Goal: Task Accomplishment & Management: Manage account settings

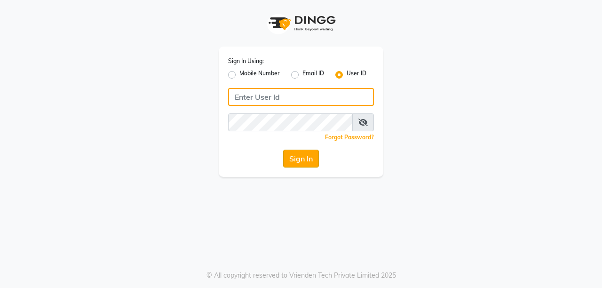
type input "burgundy"
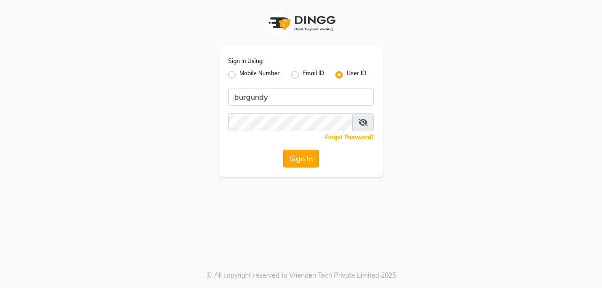
click at [295, 151] on button "Sign In" at bounding box center [301, 159] width 36 height 18
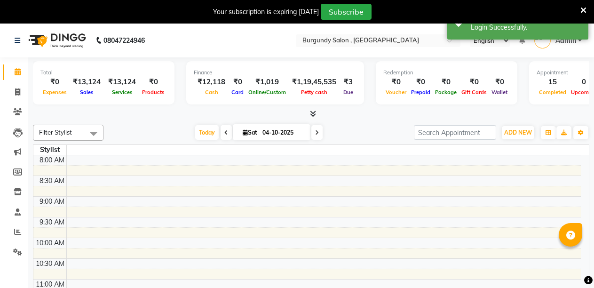
select select "en"
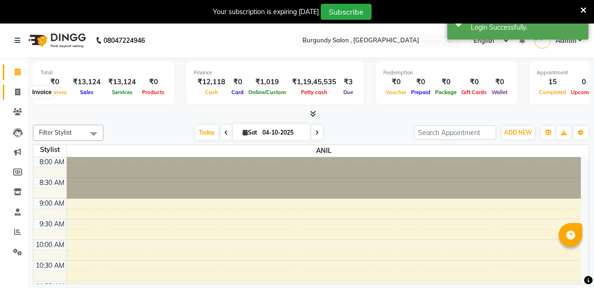
click at [18, 91] on icon at bounding box center [17, 91] width 5 height 7
select select "service"
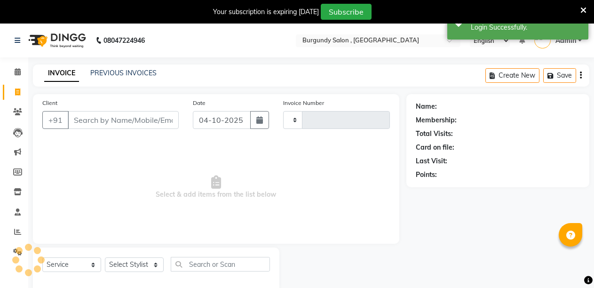
type input "2055"
select select "5345"
click at [88, 119] on input "Client" at bounding box center [123, 120] width 111 height 18
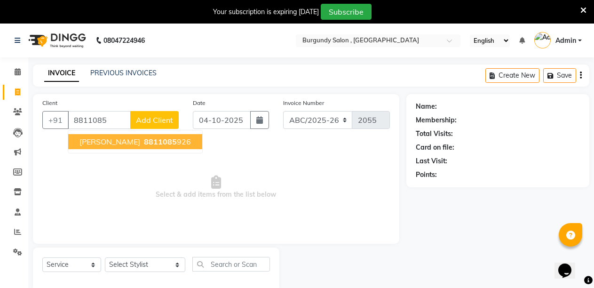
click at [95, 140] on span "[PERSON_NAME]" at bounding box center [109, 141] width 61 height 9
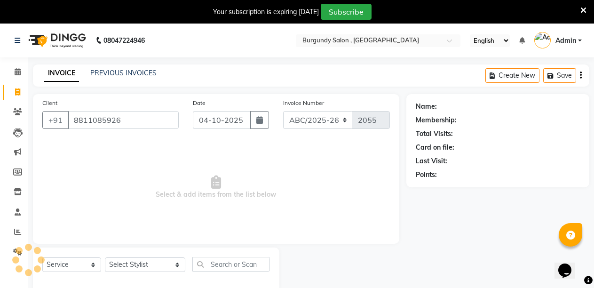
type input "8811085926"
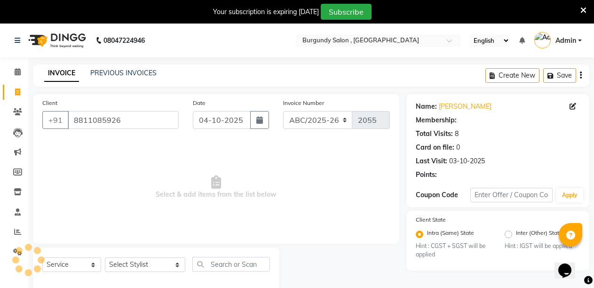
select select "1: Object"
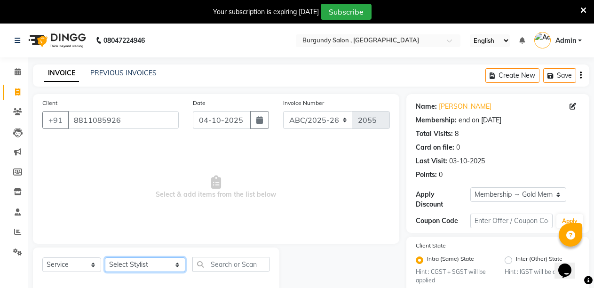
click at [135, 265] on select "Select Stylist ANIL [PERSON_NAME] [PERSON_NAME] DHON DAS DHON / [PERSON_NAME] […" at bounding box center [145, 264] width 80 height 15
select select "80179"
click at [105, 257] on select "Select Stylist ANIL [PERSON_NAME] [PERSON_NAME] DHON DAS DHON / [PERSON_NAME] […" at bounding box center [145, 264] width 80 height 15
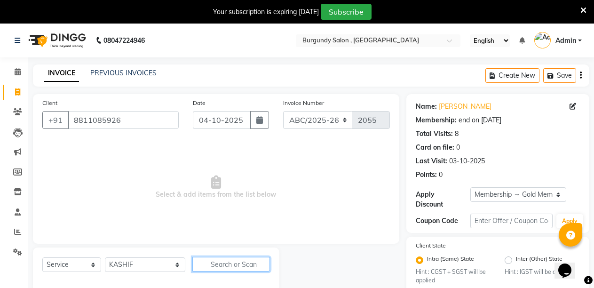
click at [202, 263] on input "text" at bounding box center [231, 264] width 78 height 15
type input "C"
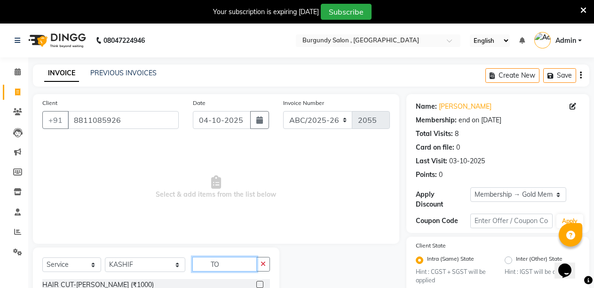
type input "T"
type input "DURG"
click at [258, 283] on label at bounding box center [259, 284] width 7 height 7
click at [258, 283] on input "checkbox" at bounding box center [259, 285] width 6 height 6
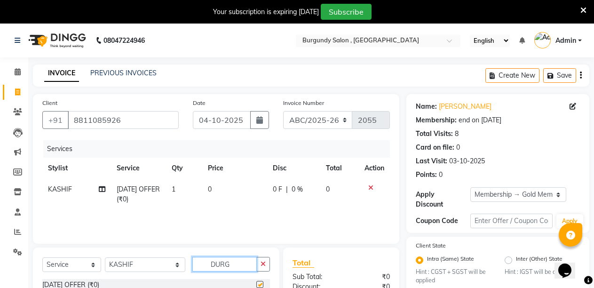
click at [226, 264] on input "DURG" at bounding box center [224, 264] width 65 height 15
checkbox input "false"
type input "D"
type input "DURG"
click at [260, 284] on label at bounding box center [259, 284] width 7 height 7
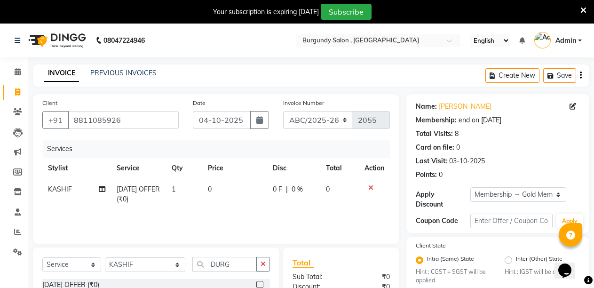
click at [260, 284] on input "checkbox" at bounding box center [259, 285] width 6 height 6
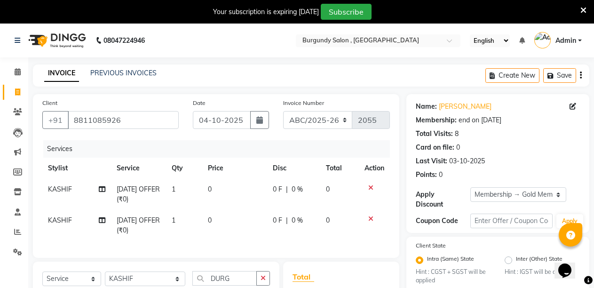
checkbox input "false"
click at [214, 190] on td "0" at bounding box center [234, 194] width 65 height 31
select select "80179"
click at [232, 184] on td "0" at bounding box center [234, 194] width 65 height 31
select select "80179"
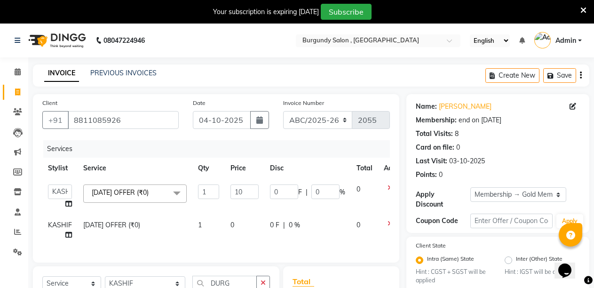
type input "1"
type input "1100"
click at [233, 228] on td "0" at bounding box center [245, 229] width 40 height 31
select select "80179"
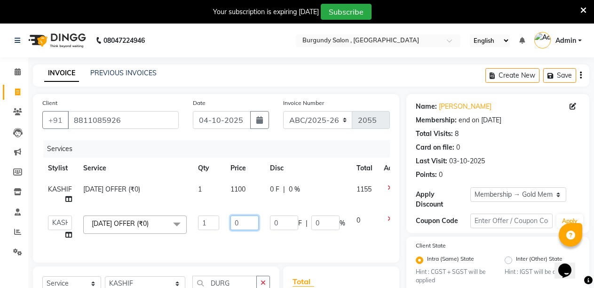
click at [242, 224] on input "0" at bounding box center [244, 222] width 28 height 15
type input "800"
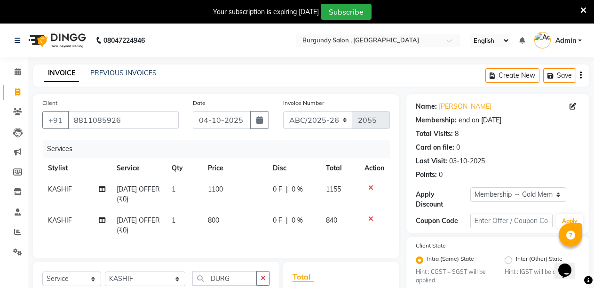
click at [249, 242] on div "Services Stylist Service Qty Price Disc Total Action KASHIF DURGA PUJA OFFER (₹…" at bounding box center [216, 194] width 348 height 108
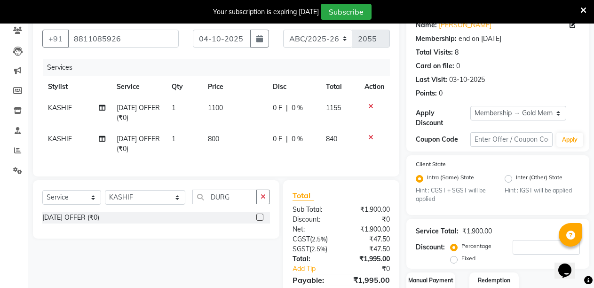
scroll to position [140, 0]
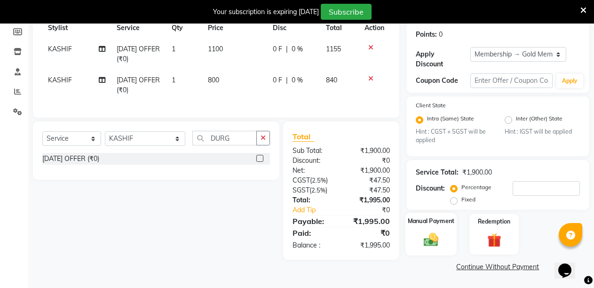
click at [428, 235] on img at bounding box center [431, 239] width 24 height 17
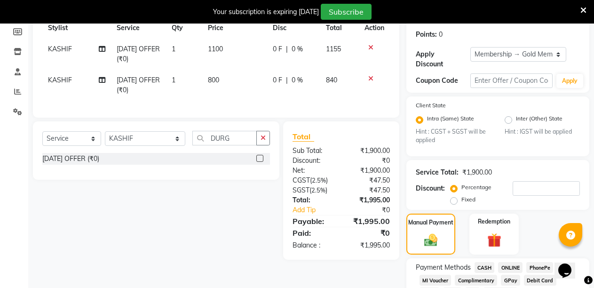
click at [484, 267] on span "CASH" at bounding box center [485, 267] width 20 height 11
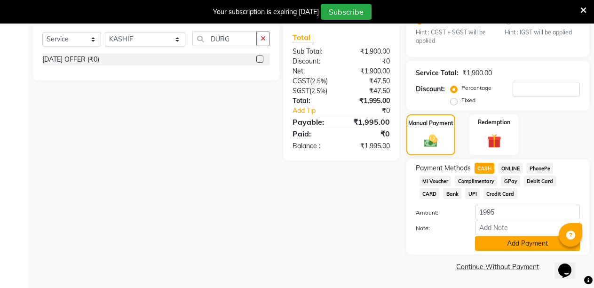
click at [530, 242] on button "Add Payment" at bounding box center [527, 243] width 105 height 15
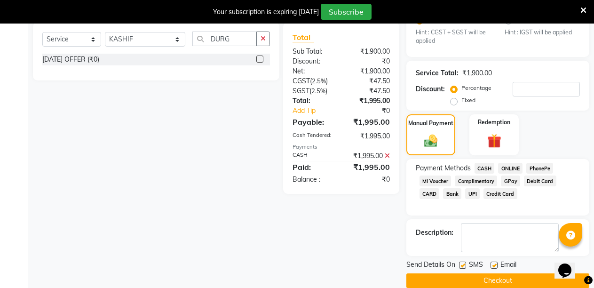
click at [464, 263] on label at bounding box center [462, 265] width 7 height 7
click at [464, 263] on input "checkbox" at bounding box center [462, 265] width 6 height 6
checkbox input "false"
click at [492, 262] on label at bounding box center [494, 265] width 7 height 7
click at [492, 262] on input "checkbox" at bounding box center [494, 265] width 6 height 6
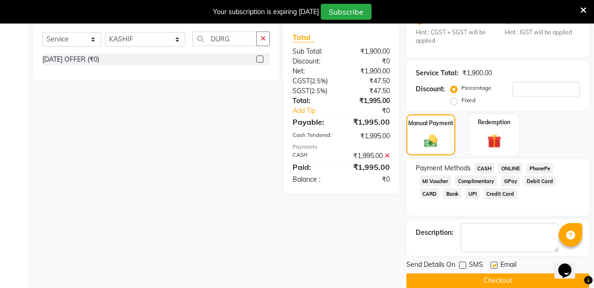
checkbox input "false"
click at [492, 278] on button "Checkout" at bounding box center [497, 280] width 183 height 15
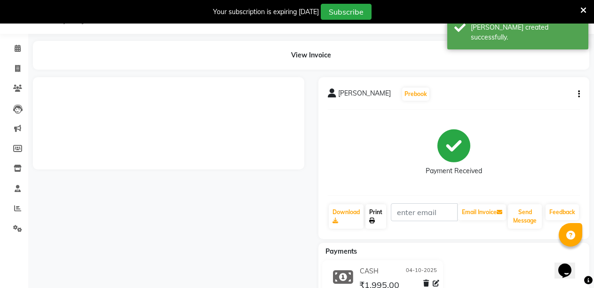
scroll to position [190, 0]
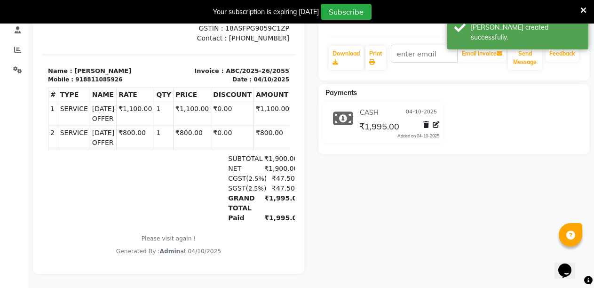
click at [372, 179] on div "ROHAN NAWAZ Prebook Payment Received Download Print Email Invoice Send Message …" at bounding box center [454, 96] width 286 height 355
click at [375, 46] on link "Print" at bounding box center [375, 58] width 21 height 24
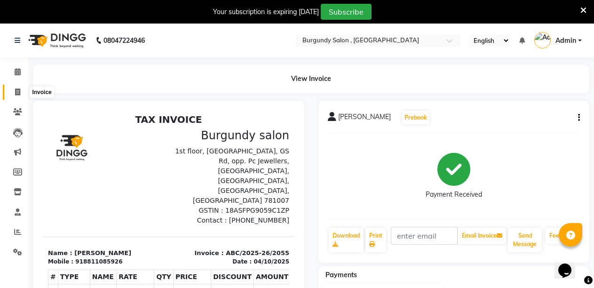
click at [16, 88] on icon at bounding box center [17, 91] width 5 height 7
select select "service"
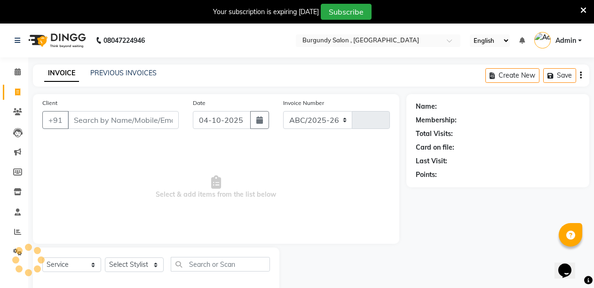
select select "5345"
type input "2056"
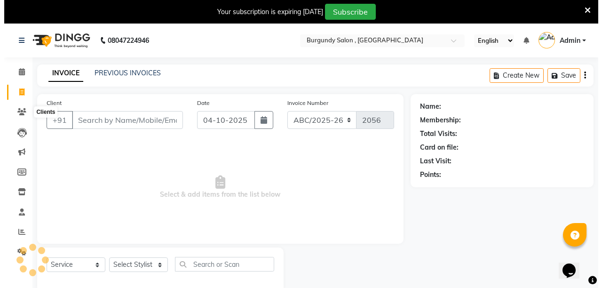
scroll to position [24, 0]
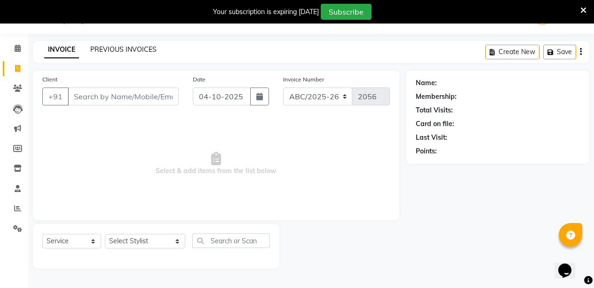
click at [139, 48] on link "PREVIOUS INVOICES" at bounding box center [123, 49] width 66 height 8
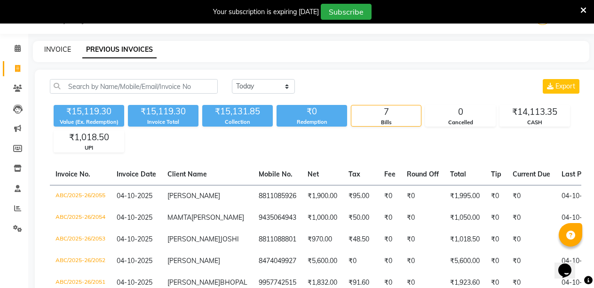
click at [56, 51] on link "INVOICE" at bounding box center [57, 49] width 27 height 8
select select "service"
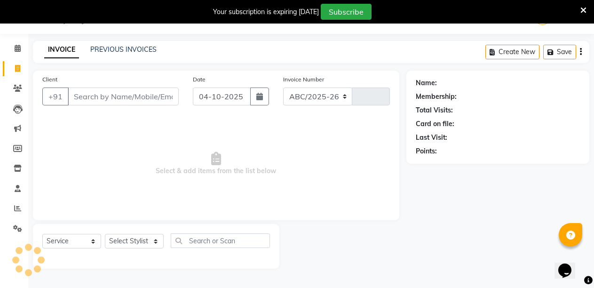
select select "5345"
type input "2056"
click at [130, 49] on link "PREVIOUS INVOICES" at bounding box center [123, 49] width 66 height 8
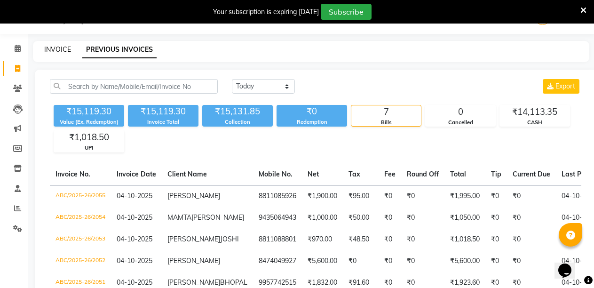
click at [65, 47] on link "INVOICE" at bounding box center [57, 49] width 27 height 8
select select "service"
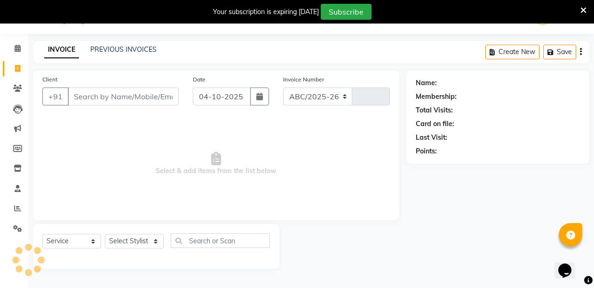
select select "5345"
type input "2056"
click at [112, 50] on link "PREVIOUS INVOICES" at bounding box center [123, 49] width 66 height 8
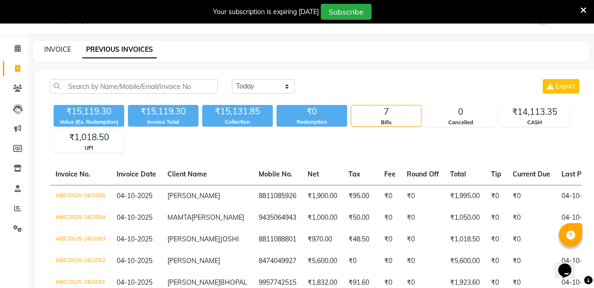
click at [57, 46] on link "INVOICE" at bounding box center [57, 49] width 27 height 8
select select "service"
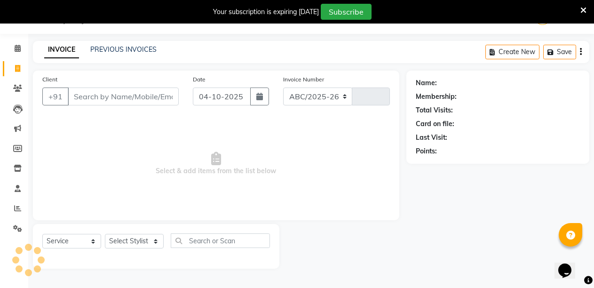
select select "5345"
type input "2056"
click at [104, 96] on input "Client" at bounding box center [123, 96] width 111 height 18
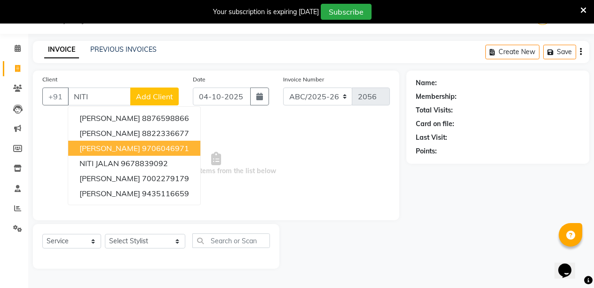
click at [110, 146] on span "NITI SINGHAL" at bounding box center [109, 147] width 61 height 9
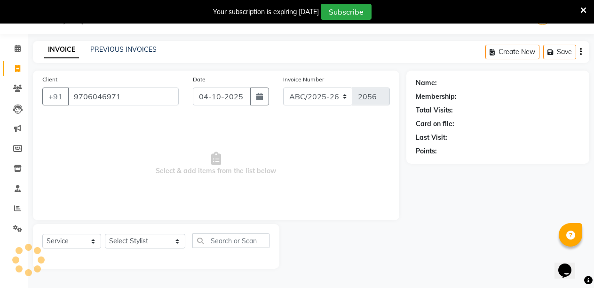
type input "9706046971"
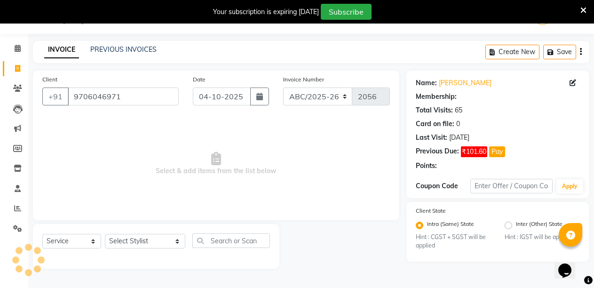
select select "1: Object"
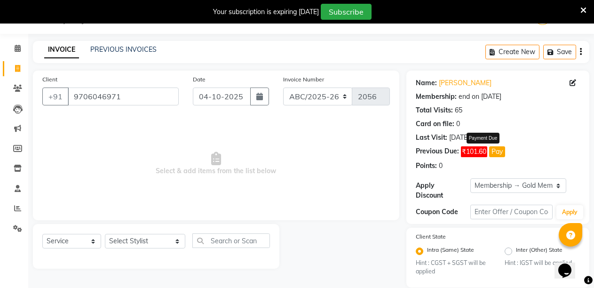
click at [496, 151] on button "Pay" at bounding box center [497, 151] width 16 height 11
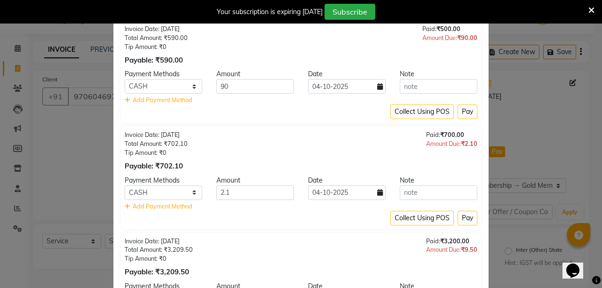
scroll to position [25, 0]
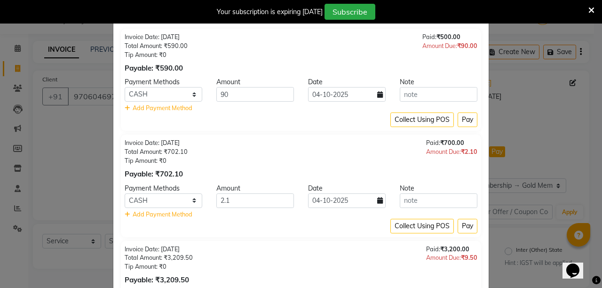
click at [591, 7] on icon at bounding box center [591, 10] width 6 height 8
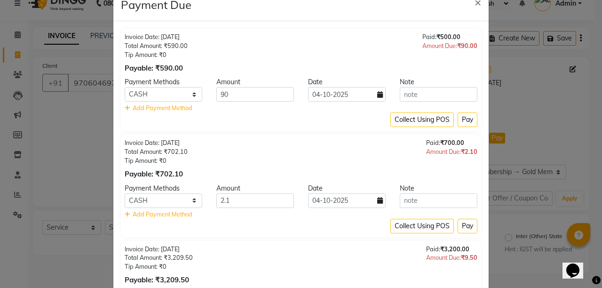
scroll to position [14, 0]
click at [475, 3] on span "×" at bounding box center [478, 2] width 7 height 14
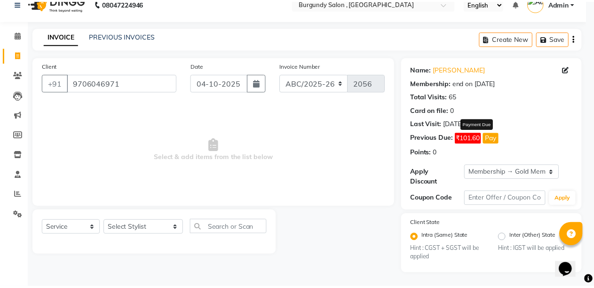
scroll to position [6, 0]
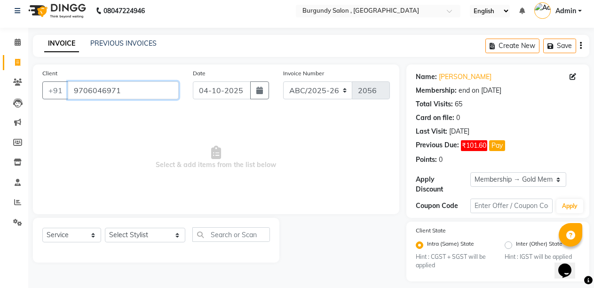
click at [129, 91] on input "9706046971" at bounding box center [123, 90] width 111 height 18
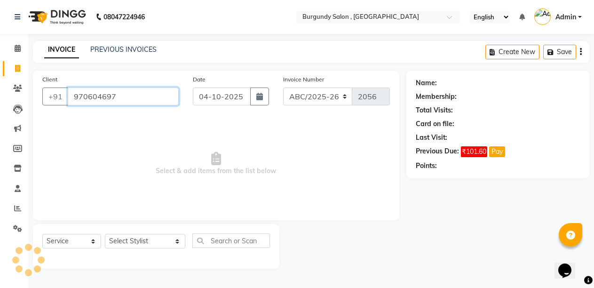
scroll to position [0, 0]
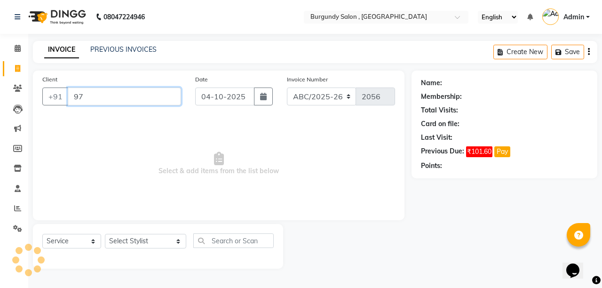
type input "9"
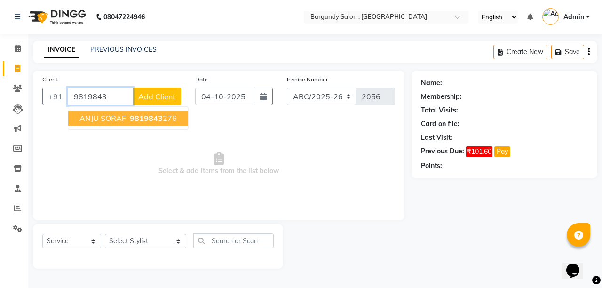
click at [124, 114] on span "ANJU SORAF" at bounding box center [102, 117] width 47 height 9
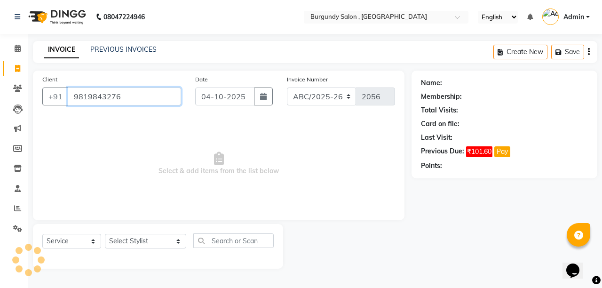
type input "9819843276"
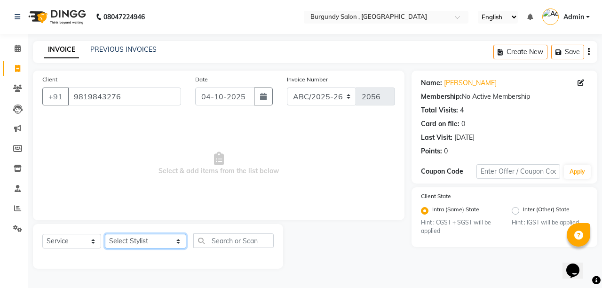
click at [124, 244] on select "Select Stylist ANIL [PERSON_NAME] [PERSON_NAME] DHON DAS DHON / [PERSON_NAME] […" at bounding box center [145, 241] width 81 height 15
select select "32568"
click at [105, 234] on select "Select Stylist ANIL [PERSON_NAME] [PERSON_NAME] DHON DAS DHON / [PERSON_NAME] […" at bounding box center [145, 241] width 81 height 15
click at [215, 242] on input "text" at bounding box center [233, 240] width 80 height 15
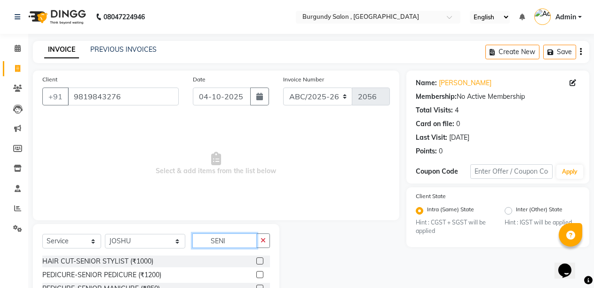
type input "SENI"
click at [260, 260] on label at bounding box center [259, 260] width 7 height 7
click at [260, 260] on input "checkbox" at bounding box center [259, 261] width 6 height 6
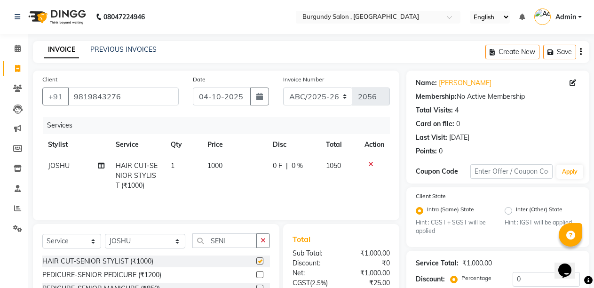
checkbox input "false"
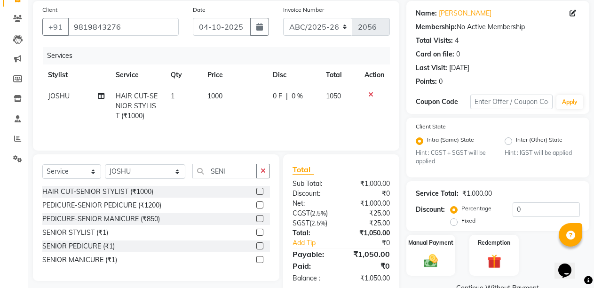
scroll to position [91, 0]
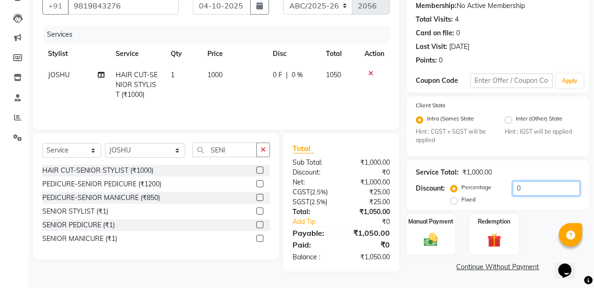
click at [513, 190] on input "0" at bounding box center [546, 188] width 67 height 15
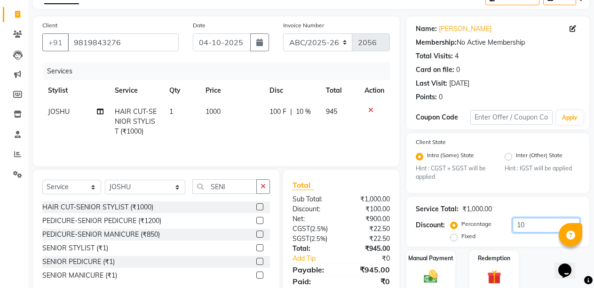
scroll to position [82, 0]
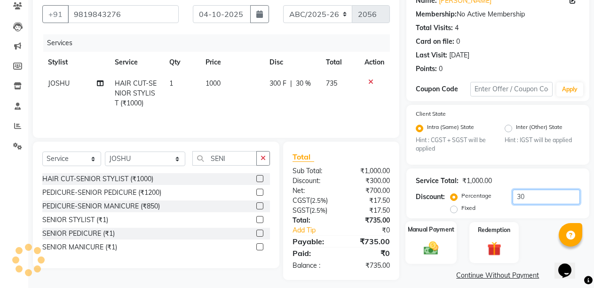
type input "30"
click at [431, 246] on img at bounding box center [431, 248] width 24 height 17
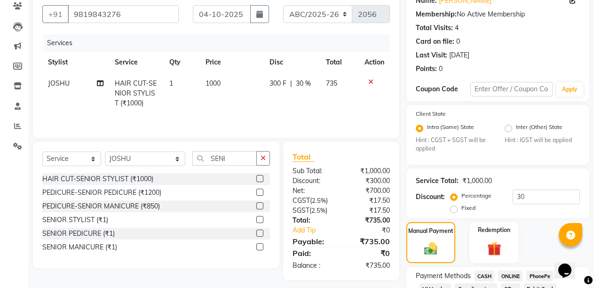
click at [483, 273] on span "CASH" at bounding box center [485, 275] width 20 height 11
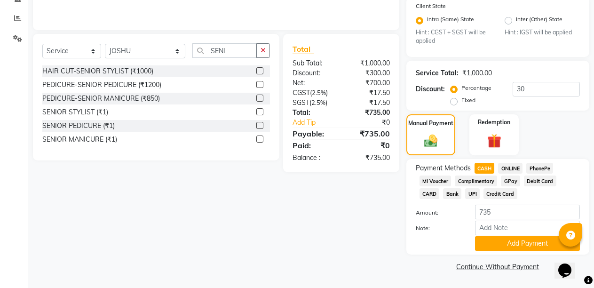
drag, startPoint x: 601, startPoint y: 261, endPoint x: 17, endPoint y: 5, distance: 637.3
click at [500, 248] on button "Add Payment" at bounding box center [527, 243] width 105 height 15
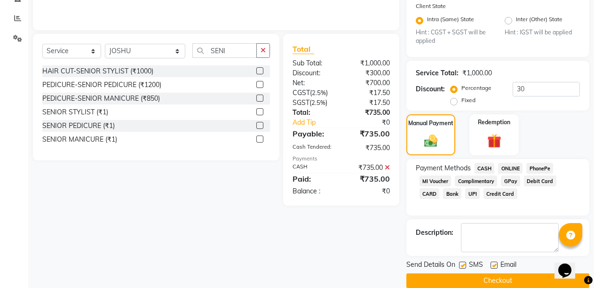
click at [460, 264] on label at bounding box center [462, 265] width 7 height 7
click at [460, 264] on input "checkbox" at bounding box center [462, 265] width 6 height 6
checkbox input "false"
click at [493, 263] on label at bounding box center [494, 265] width 7 height 7
click at [493, 263] on input "checkbox" at bounding box center [494, 265] width 6 height 6
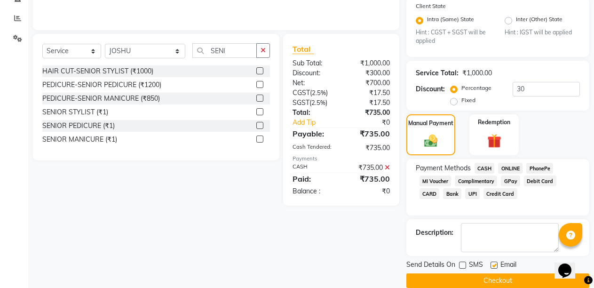
checkbox input "false"
click at [483, 279] on button "Checkout" at bounding box center [497, 280] width 183 height 15
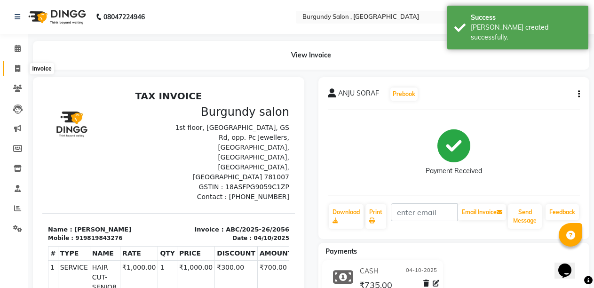
click at [16, 69] on icon at bounding box center [17, 68] width 5 height 7
select select "service"
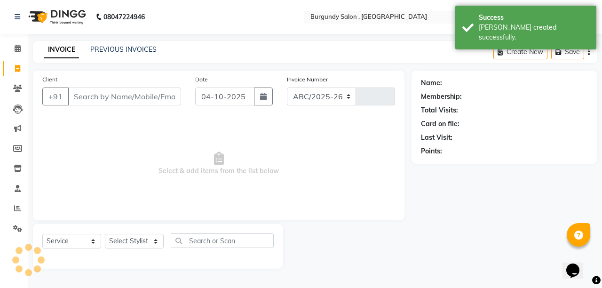
select select "5345"
type input "2057"
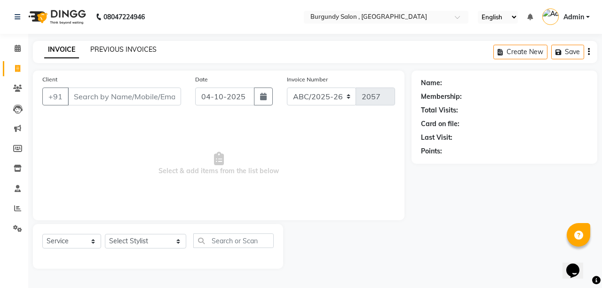
click at [140, 49] on link "PREVIOUS INVOICES" at bounding box center [123, 49] width 66 height 8
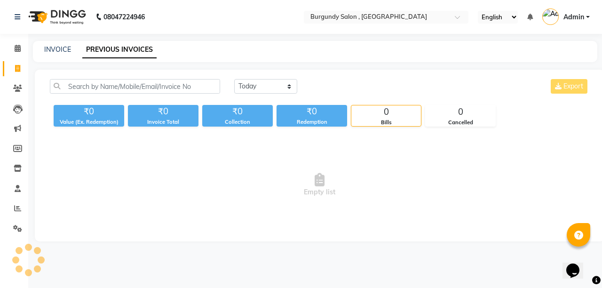
click at [140, 49] on link "PREVIOUS INVOICES" at bounding box center [119, 49] width 74 height 17
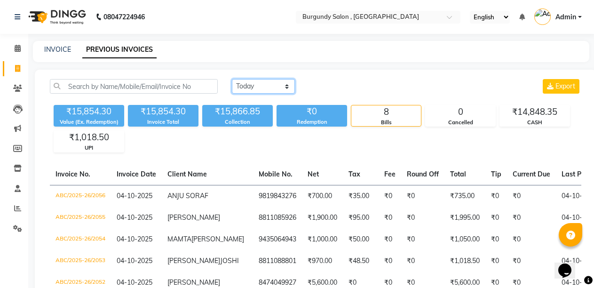
click at [262, 79] on select "[DATE] [DATE] Custom Range" at bounding box center [263, 86] width 63 height 15
select select "range"
click at [232, 79] on select "[DATE] [DATE] Custom Range" at bounding box center [263, 86] width 63 height 15
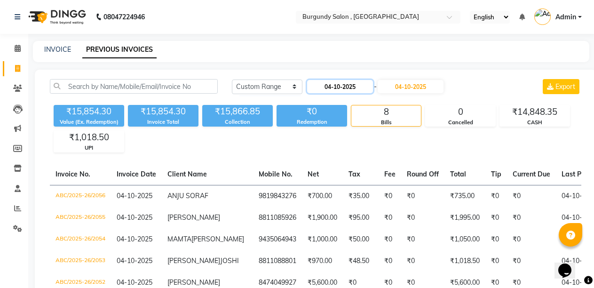
click at [370, 86] on input "04-10-2025" at bounding box center [340, 86] width 66 height 13
select select "10"
select select "2025"
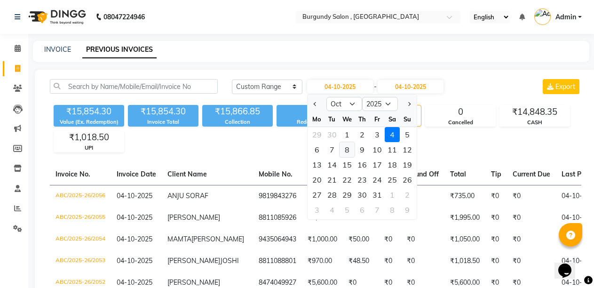
click at [313, 101] on button "Previous month" at bounding box center [315, 103] width 8 height 15
select select "9"
click at [363, 177] on div "25" at bounding box center [362, 179] width 15 height 15
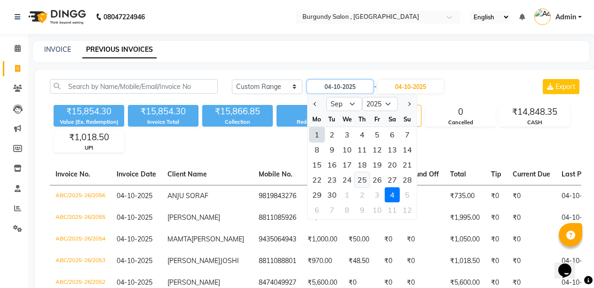
type input "[DATE]"
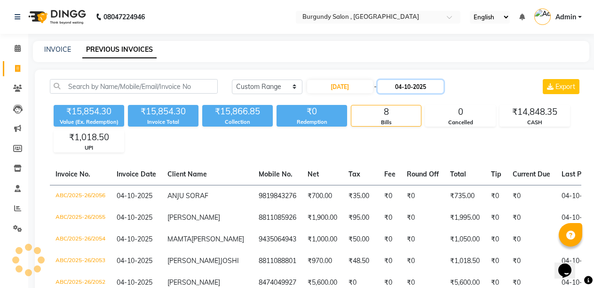
click at [396, 85] on input "04-10-2025" at bounding box center [411, 86] width 66 height 13
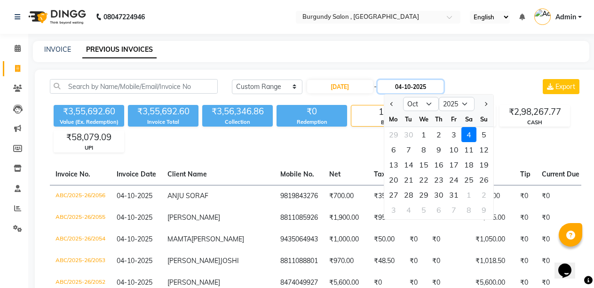
click at [396, 84] on input "04-10-2025" at bounding box center [411, 86] width 66 height 13
click at [391, 105] on span "Previous month" at bounding box center [392, 104] width 4 height 4
select select "9"
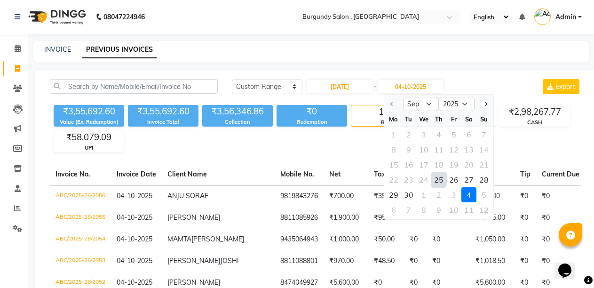
click at [435, 177] on div "25" at bounding box center [438, 179] width 15 height 15
type input "[DATE]"
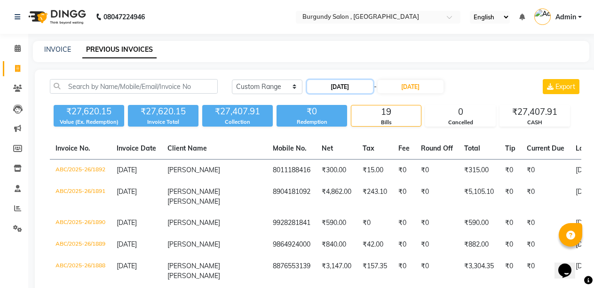
click at [365, 88] on input "[DATE]" at bounding box center [340, 86] width 66 height 13
select select "9"
select select "2025"
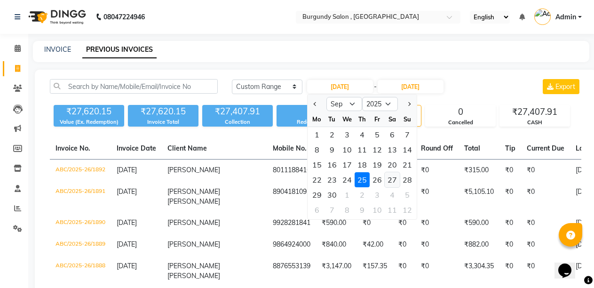
click at [396, 177] on div "27" at bounding box center [392, 179] width 15 height 15
type input "27-09-2025"
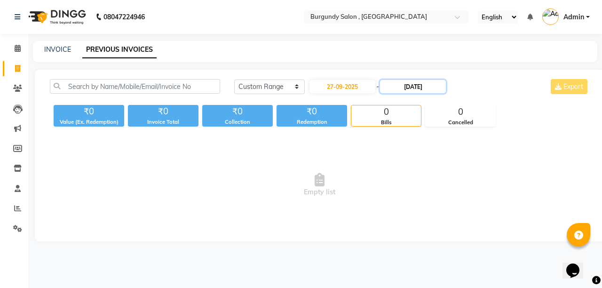
click at [439, 86] on input "[DATE]" at bounding box center [413, 86] width 66 height 13
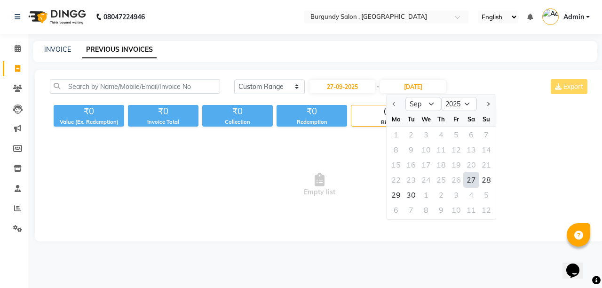
click at [472, 185] on div "27" at bounding box center [471, 179] width 15 height 15
type input "27-09-2025"
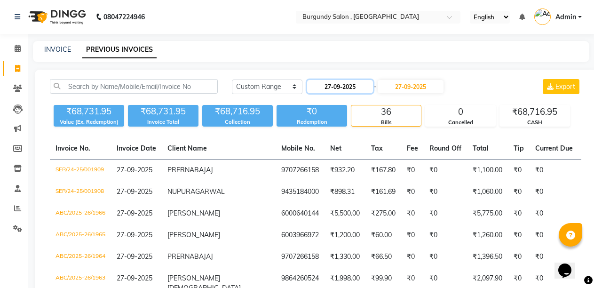
click at [360, 83] on input "27-09-2025" at bounding box center [340, 86] width 66 height 13
select select "9"
select select "2025"
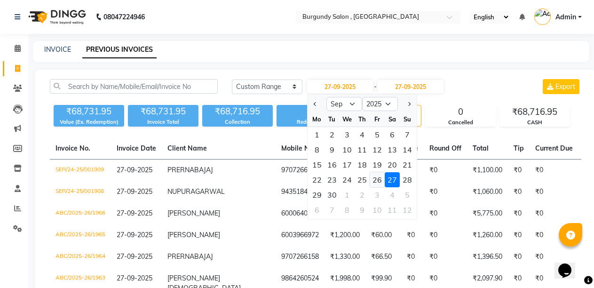
click at [373, 179] on div "26" at bounding box center [377, 179] width 15 height 15
type input "26-09-2025"
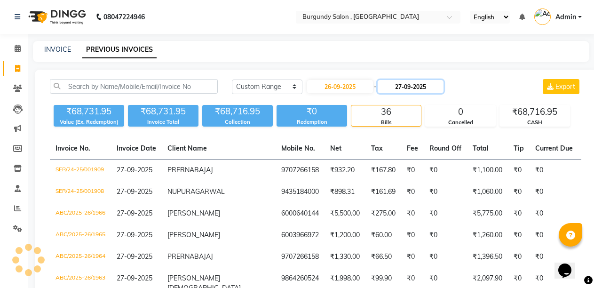
click at [435, 87] on input "27-09-2025" at bounding box center [411, 86] width 66 height 13
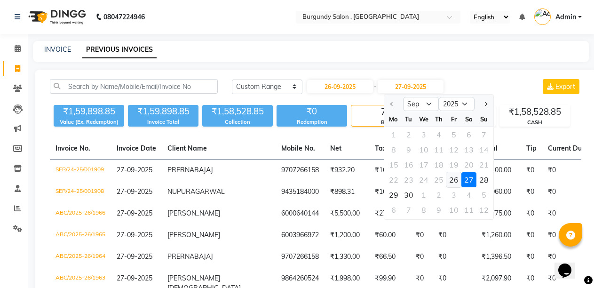
click at [451, 181] on div "26" at bounding box center [453, 179] width 15 height 15
type input "26-09-2025"
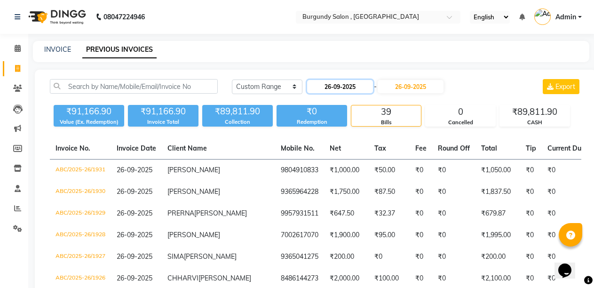
click at [371, 84] on input "26-09-2025" at bounding box center [340, 86] width 66 height 13
select select "9"
select select "2025"
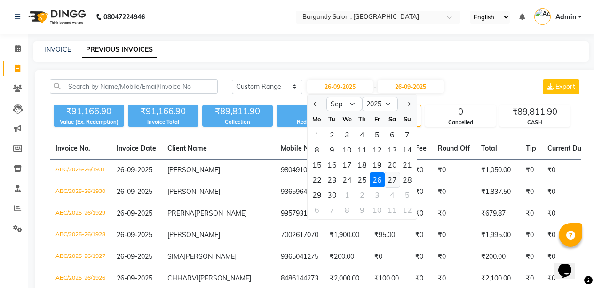
click at [389, 176] on div "27" at bounding box center [392, 179] width 15 height 15
type input "27-09-2025"
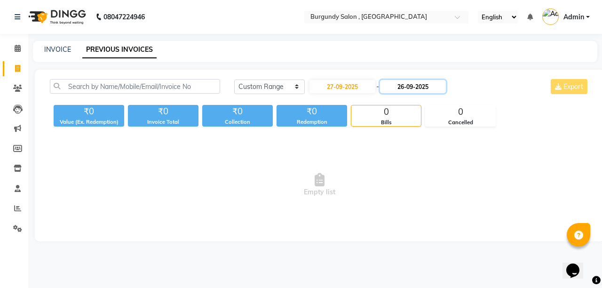
click at [437, 85] on input "26-09-2025" at bounding box center [413, 86] width 66 height 13
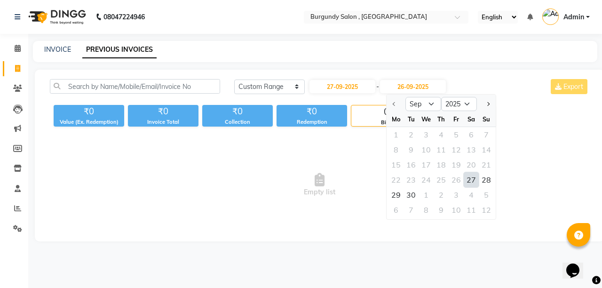
click at [469, 177] on div "27" at bounding box center [471, 179] width 15 height 15
type input "27-09-2025"
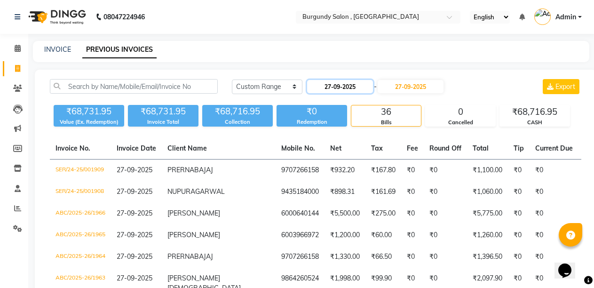
click at [372, 90] on input "27-09-2025" at bounding box center [340, 86] width 66 height 13
select select "9"
select select "2025"
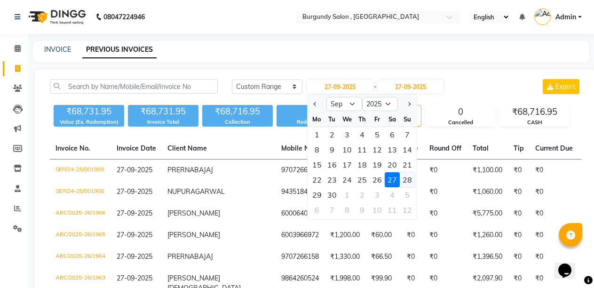
click at [406, 180] on div "28" at bounding box center [407, 179] width 15 height 15
type input "28-09-2025"
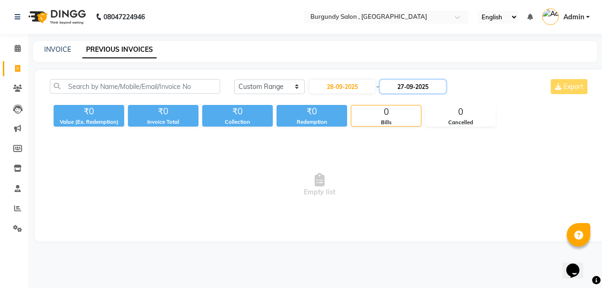
click at [439, 88] on input "27-09-2025" at bounding box center [413, 86] width 66 height 13
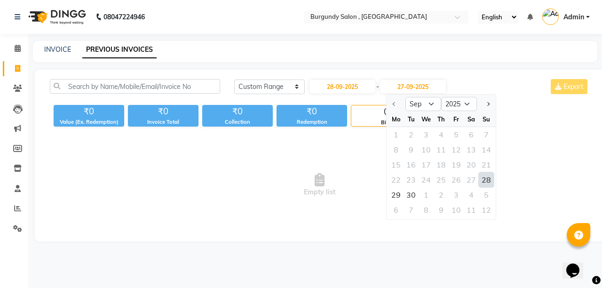
click at [484, 181] on div "28" at bounding box center [486, 179] width 15 height 15
type input "28-09-2025"
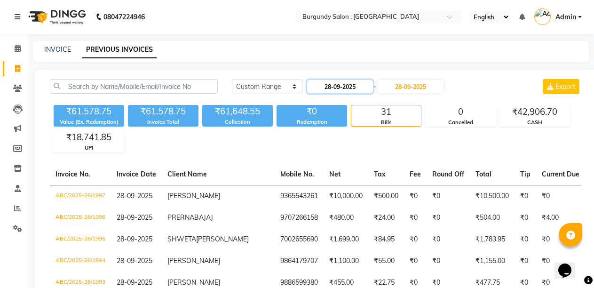
click at [373, 90] on input "28-09-2025" at bounding box center [340, 86] width 66 height 13
select select "9"
select select "2025"
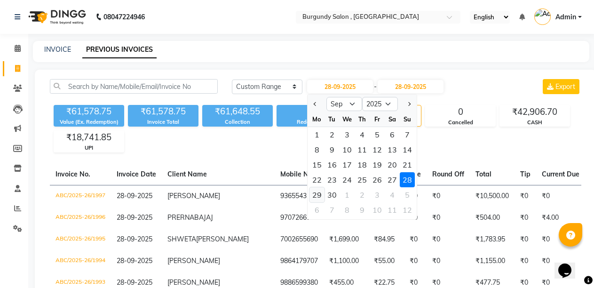
click at [320, 193] on div "29" at bounding box center [316, 194] width 15 height 15
type input "29-09-2025"
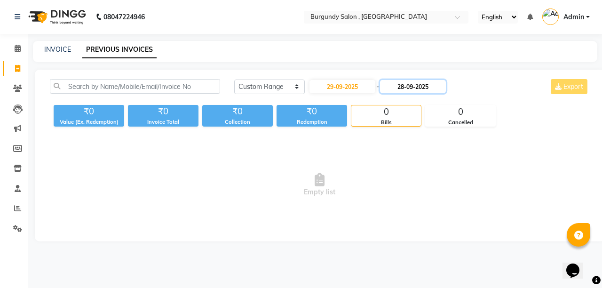
click at [444, 87] on input "28-09-2025" at bounding box center [413, 86] width 66 height 13
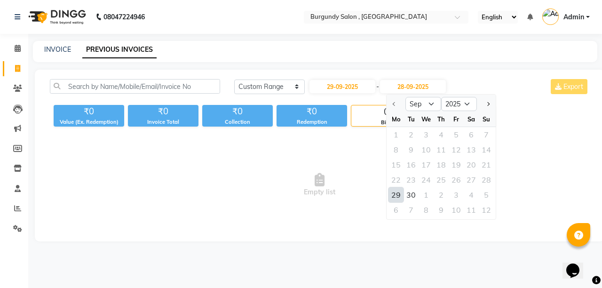
click at [395, 194] on div "29" at bounding box center [396, 194] width 15 height 15
type input "29-09-2025"
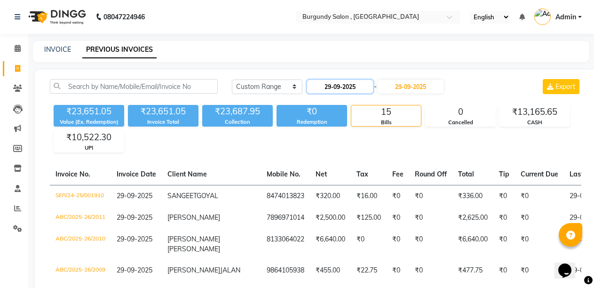
click at [367, 86] on input "29-09-2025" at bounding box center [340, 86] width 66 height 13
select select "9"
select select "2025"
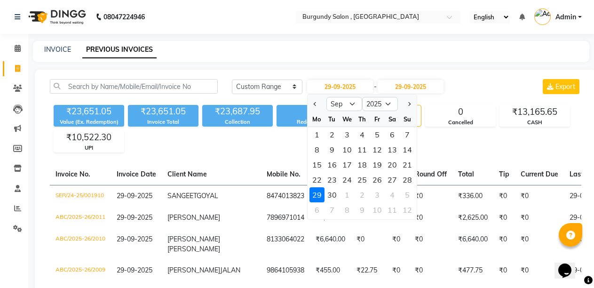
click at [318, 190] on div "29" at bounding box center [316, 194] width 15 height 15
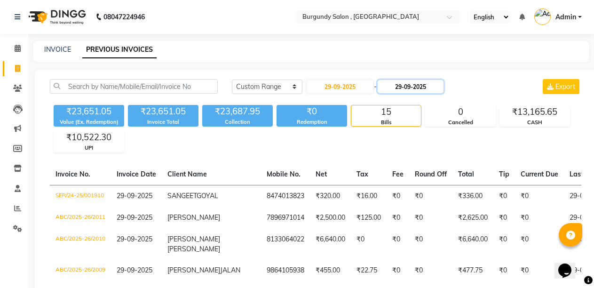
click at [443, 90] on input "29-09-2025" at bounding box center [411, 86] width 66 height 13
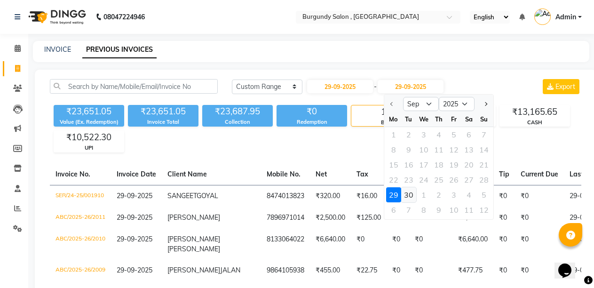
click at [407, 190] on div "30" at bounding box center [408, 194] width 15 height 15
type input "30-09-2025"
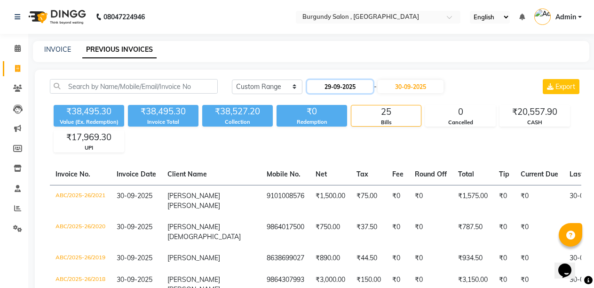
click at [371, 92] on input "29-09-2025" at bounding box center [340, 86] width 66 height 13
select select "9"
select select "2025"
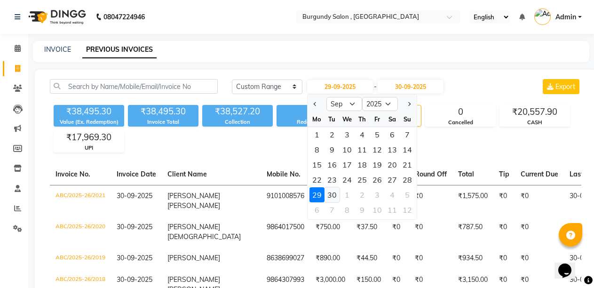
click at [328, 191] on div "30" at bounding box center [332, 194] width 15 height 15
type input "30-09-2025"
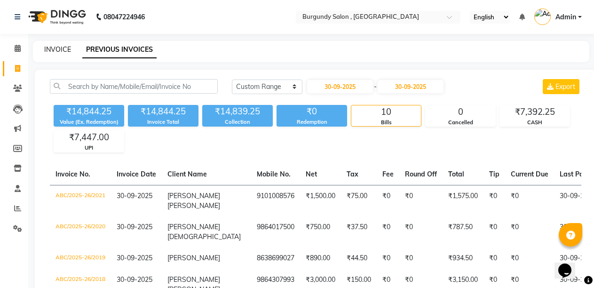
click at [56, 49] on link "INVOICE" at bounding box center [57, 49] width 27 height 8
select select "service"
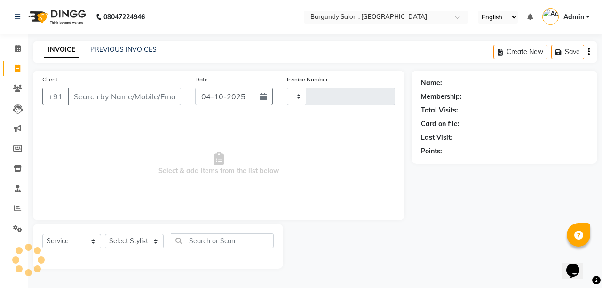
click at [92, 96] on input "Client" at bounding box center [124, 96] width 113 height 18
type input "NITI"
type input "2057"
select select "5345"
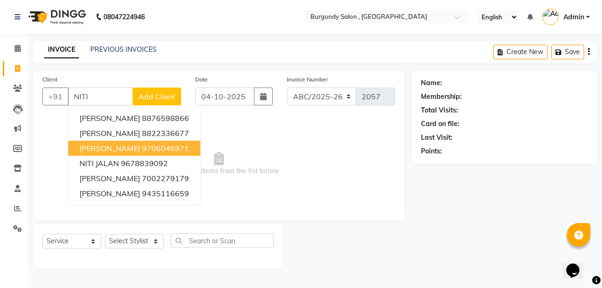
click at [118, 145] on span "NITI SINGHAL" at bounding box center [109, 147] width 61 height 9
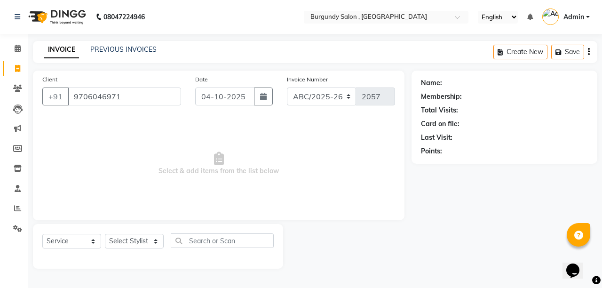
type input "9706046971"
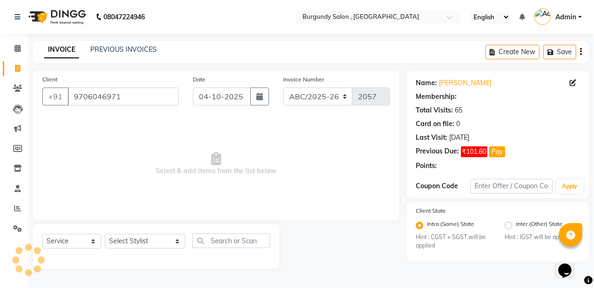
select select "1: Object"
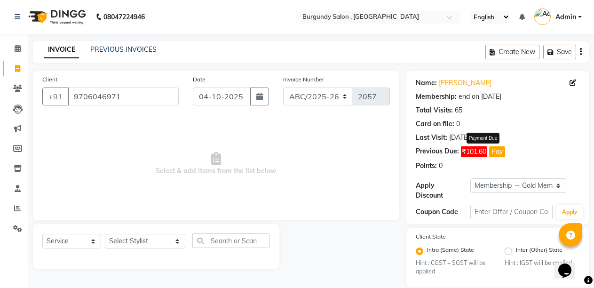
click at [495, 152] on button "Pay" at bounding box center [497, 151] width 16 height 11
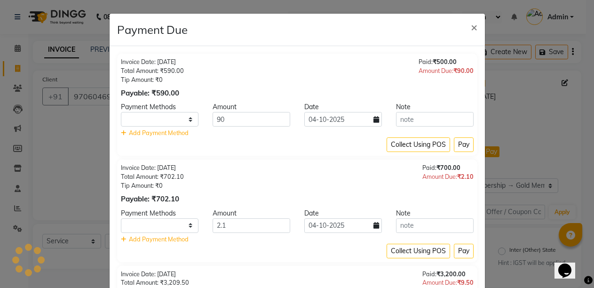
select select "1"
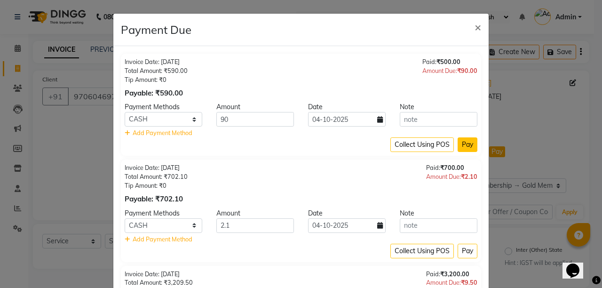
click at [466, 143] on button "Pay" at bounding box center [468, 144] width 20 height 15
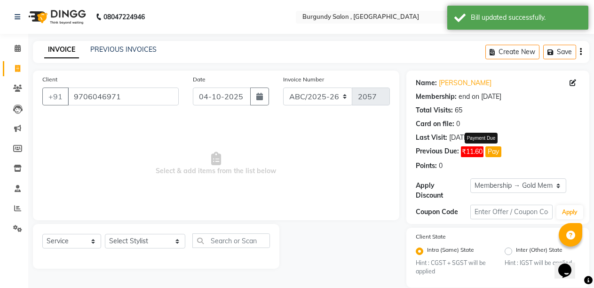
click at [495, 151] on button "Pay" at bounding box center [493, 151] width 16 height 11
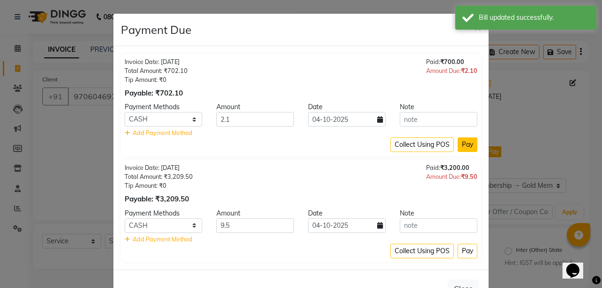
click at [463, 145] on button "Pay" at bounding box center [468, 144] width 20 height 15
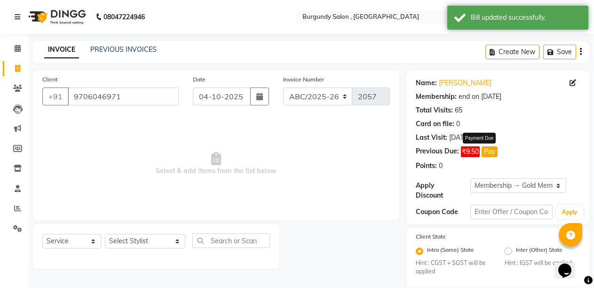
click at [483, 153] on button "Pay" at bounding box center [490, 151] width 16 height 11
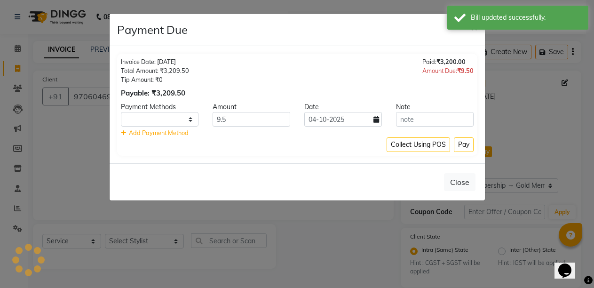
select select "1"
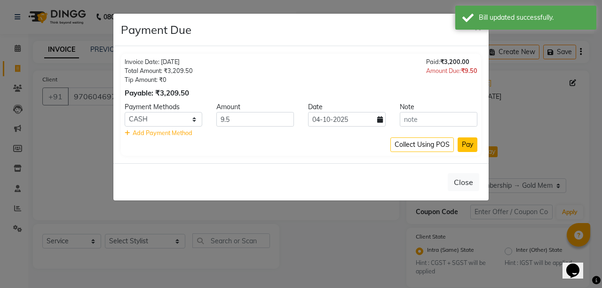
click at [464, 144] on button "Pay" at bounding box center [468, 144] width 20 height 15
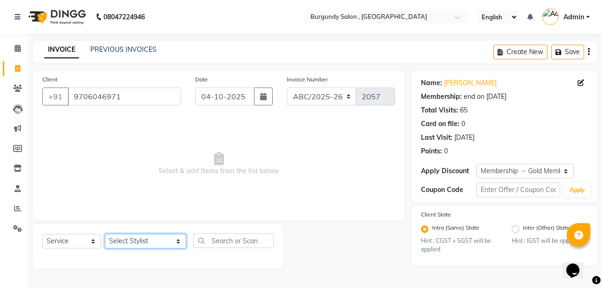
click at [142, 242] on select "Select Stylist ANIL [PERSON_NAME] [PERSON_NAME] DHON DAS DHON / [PERSON_NAME] […" at bounding box center [145, 241] width 81 height 15
select select "32580"
click at [105, 234] on select "Select Stylist ANIL [PERSON_NAME] [PERSON_NAME] DHON DAS DHON / [PERSON_NAME] […" at bounding box center [145, 241] width 81 height 15
click at [217, 240] on input "text" at bounding box center [233, 240] width 80 height 15
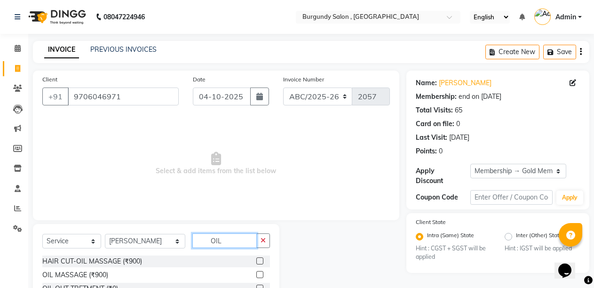
type input "OIL"
click at [256, 262] on label at bounding box center [259, 260] width 7 height 7
click at [256, 262] on input "checkbox" at bounding box center [259, 261] width 6 height 6
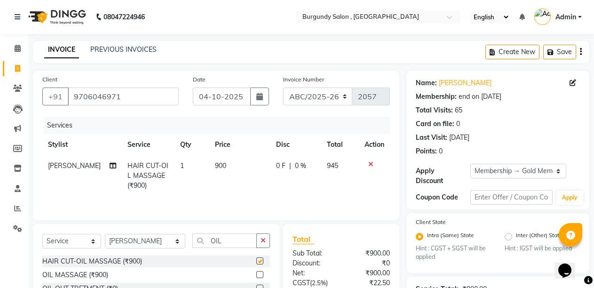
checkbox input "false"
click at [219, 243] on input "OIL" at bounding box center [224, 240] width 65 height 15
type input "O"
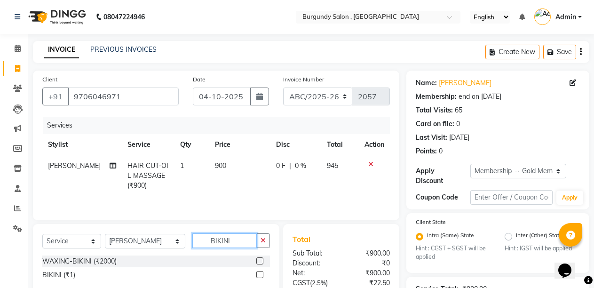
type input "BIKINI"
click at [261, 261] on label at bounding box center [259, 260] width 7 height 7
click at [261, 261] on input "checkbox" at bounding box center [259, 261] width 6 height 6
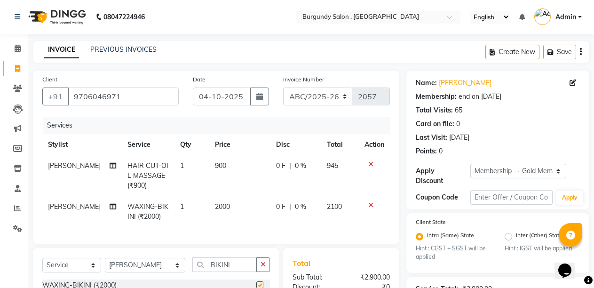
checkbox input "false"
click at [215, 272] on input "BIKINI" at bounding box center [224, 264] width 65 height 15
type input "B"
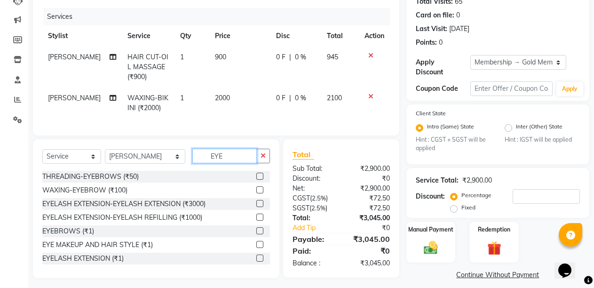
scroll to position [121, 0]
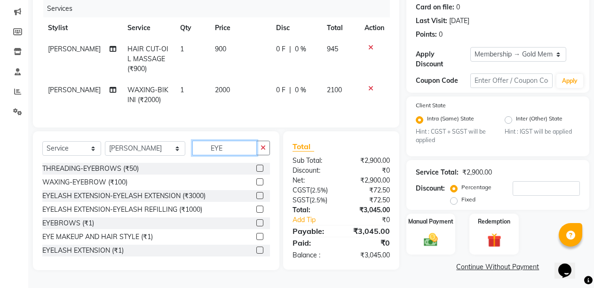
type input "EYE"
click at [256, 170] on label at bounding box center [259, 168] width 7 height 7
click at [256, 170] on input "checkbox" at bounding box center [259, 169] width 6 height 6
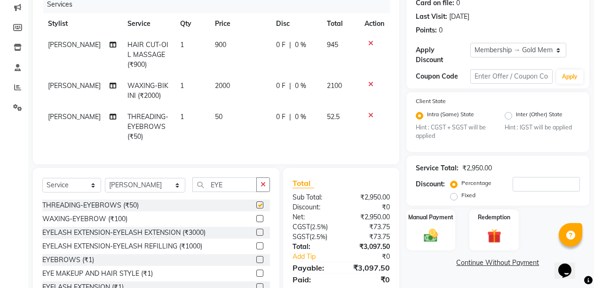
checkbox input "false"
click at [516, 184] on input "number" at bounding box center [546, 184] width 67 height 15
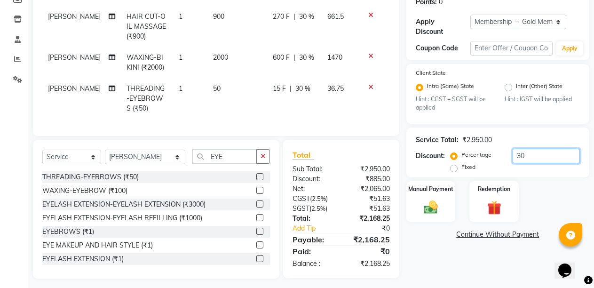
scroll to position [162, 0]
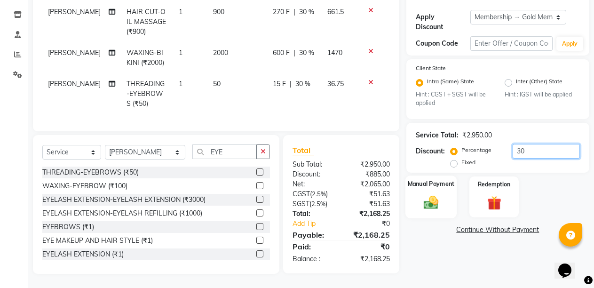
type input "30"
click at [428, 194] on img at bounding box center [431, 202] width 24 height 17
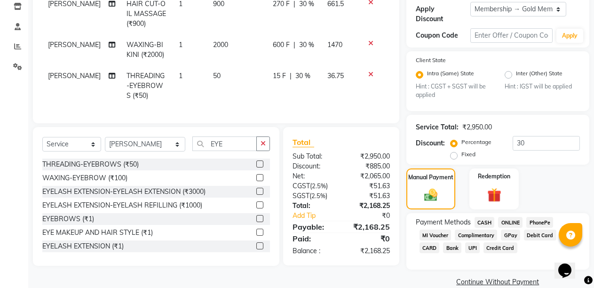
click at [480, 223] on span "CASH" at bounding box center [485, 222] width 20 height 11
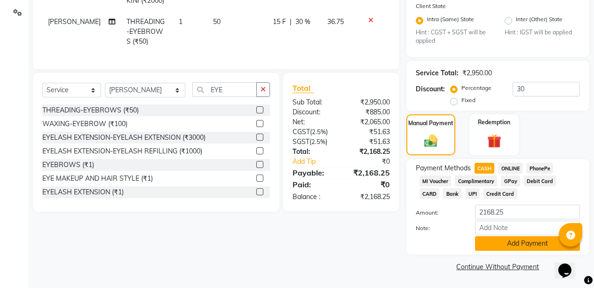
click at [498, 246] on button "Add Payment" at bounding box center [527, 243] width 105 height 15
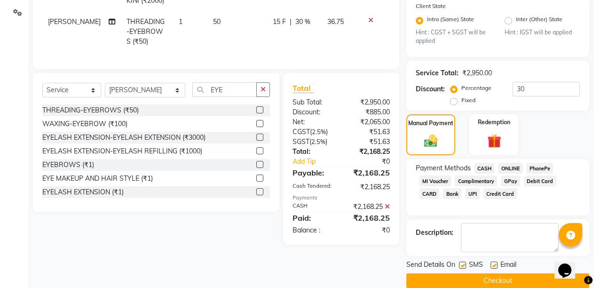
click at [463, 264] on label at bounding box center [462, 265] width 7 height 7
click at [463, 264] on input "checkbox" at bounding box center [462, 265] width 6 height 6
checkbox input "false"
click at [493, 266] on label at bounding box center [494, 265] width 7 height 7
click at [493, 266] on input "checkbox" at bounding box center [494, 265] width 6 height 6
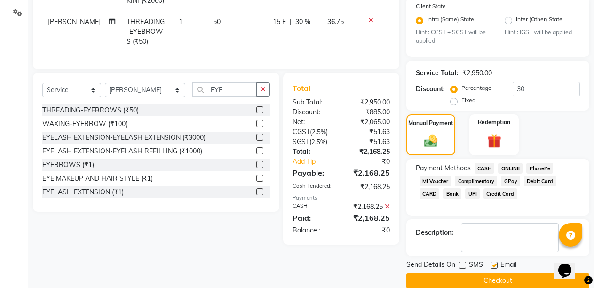
checkbox input "false"
click at [492, 278] on button "Checkout" at bounding box center [497, 280] width 183 height 15
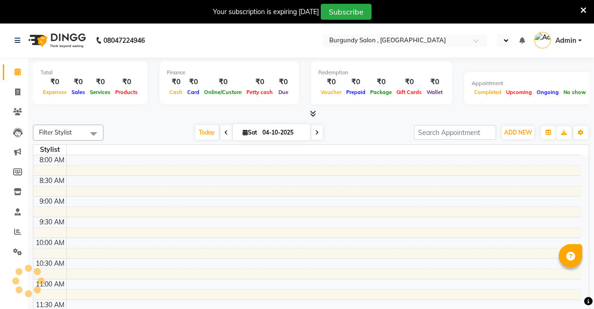
select select "en"
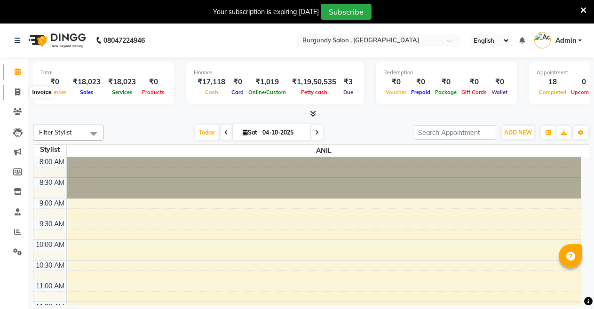
click at [17, 94] on icon at bounding box center [17, 91] width 5 height 7
select select "service"
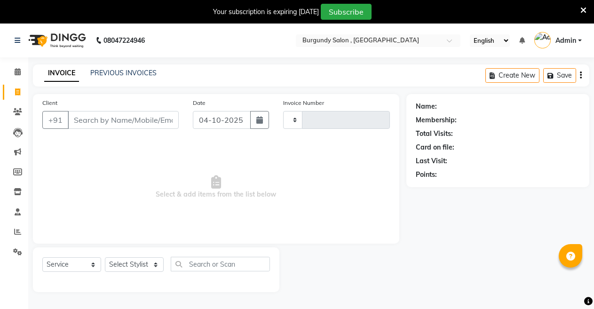
type input "2058"
select select "5345"
click at [146, 71] on link "PREVIOUS INVOICES" at bounding box center [123, 73] width 66 height 8
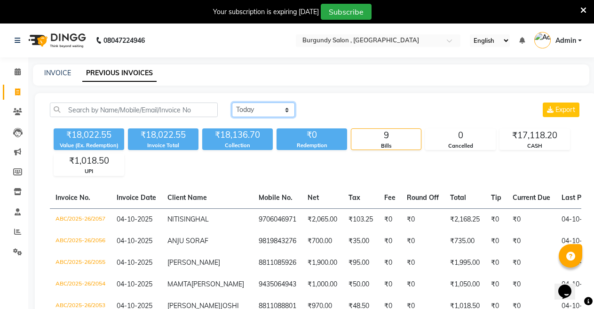
click at [274, 108] on select "[DATE] [DATE] Custom Range" at bounding box center [263, 110] width 63 height 15
click at [232, 103] on select "[DATE] [DATE] Custom Range" at bounding box center [263, 110] width 63 height 15
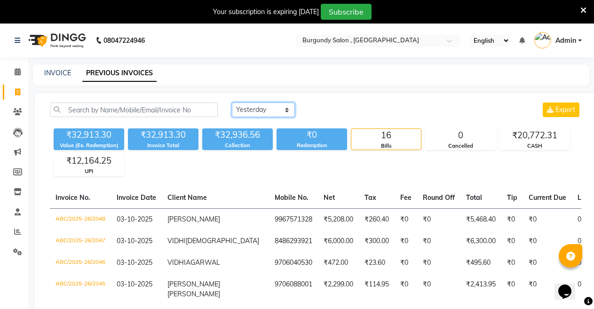
click at [278, 110] on select "[DATE] [DATE] Custom Range" at bounding box center [263, 110] width 63 height 15
select select "range"
click at [232, 103] on select "[DATE] [DATE] Custom Range" at bounding box center [263, 110] width 63 height 15
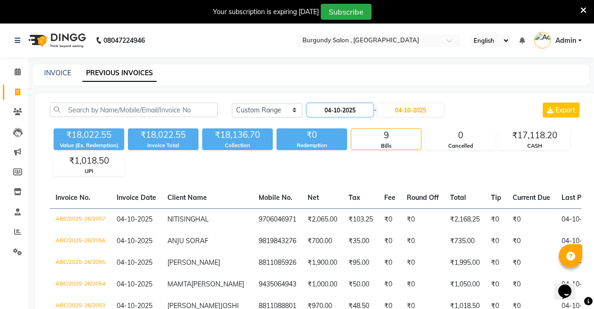
click at [369, 113] on input "04-10-2025" at bounding box center [340, 109] width 66 height 13
select select "10"
select select "2025"
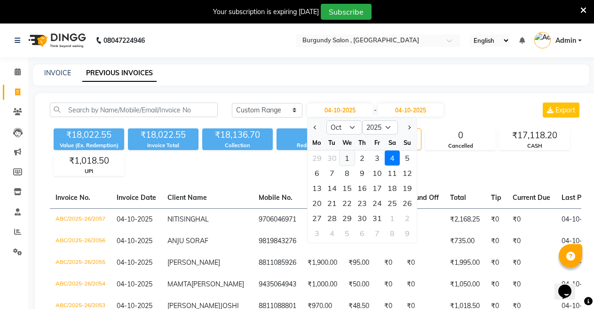
click at [345, 156] on div "1" at bounding box center [347, 158] width 15 height 15
type input "01-10-2025"
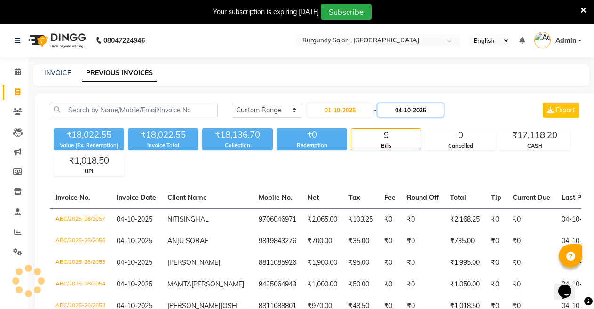
click at [436, 110] on input "04-10-2025" at bounding box center [411, 109] width 66 height 13
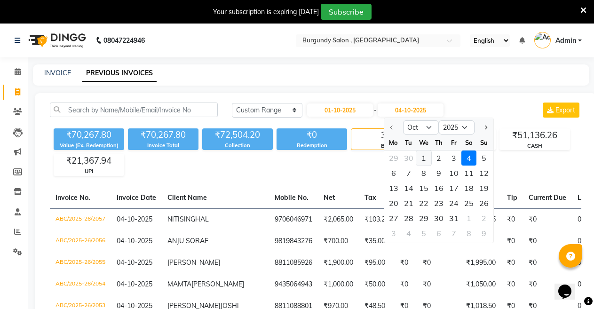
click at [421, 158] on div "1" at bounding box center [423, 158] width 15 height 15
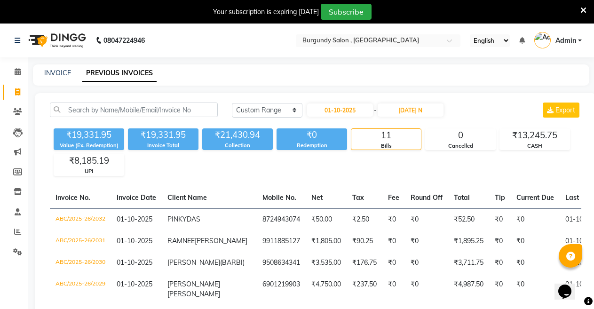
type input "01-10-2025"
click at [365, 113] on input "01-10-2025" at bounding box center [340, 109] width 66 height 13
select select "10"
select select "2025"
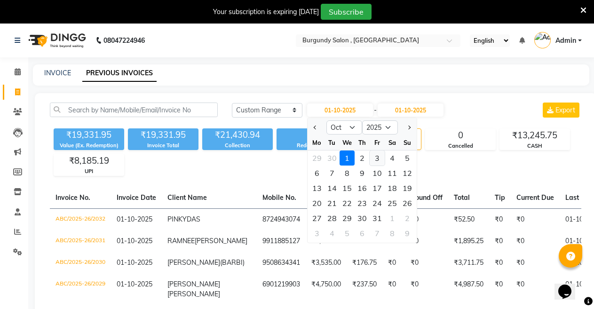
click at [379, 161] on div "3" at bounding box center [377, 158] width 15 height 15
type input "03-10-2025"
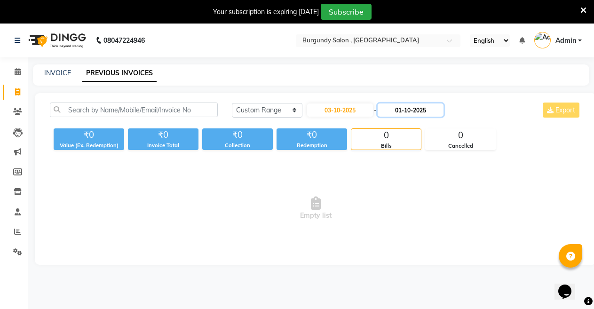
click at [440, 113] on input "01-10-2025" at bounding box center [411, 109] width 66 height 13
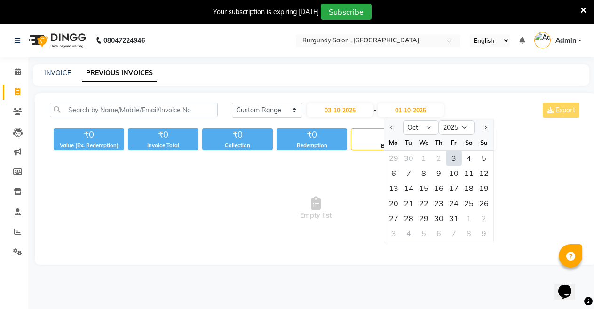
click at [452, 158] on div "3" at bounding box center [453, 158] width 15 height 15
type input "03-10-2025"
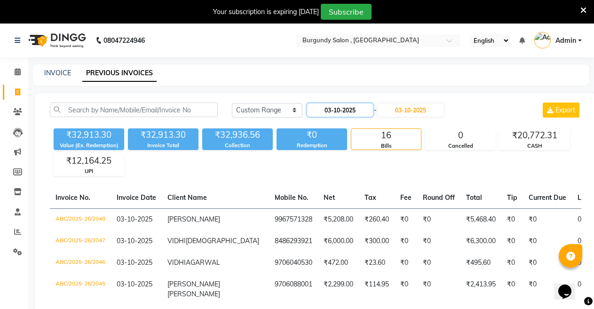
click at [369, 105] on input "03-10-2025" at bounding box center [340, 109] width 66 height 13
select select "10"
select select "2025"
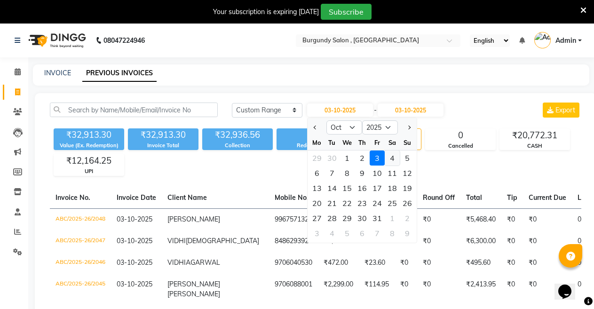
click at [390, 158] on div "4" at bounding box center [392, 158] width 15 height 15
type input "04-10-2025"
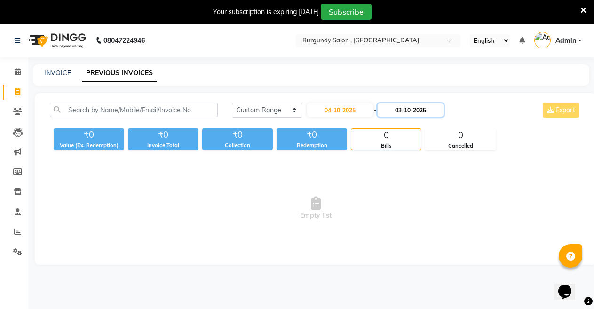
click at [439, 114] on input "03-10-2025" at bounding box center [411, 109] width 66 height 13
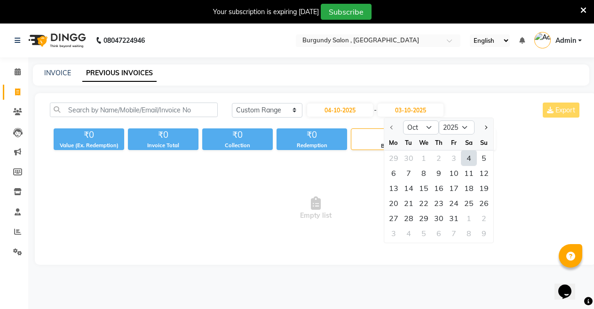
click at [464, 160] on div "4" at bounding box center [468, 158] width 15 height 15
type input "04-10-2025"
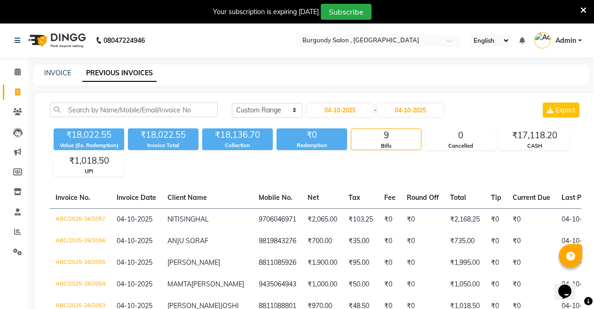
click at [59, 68] on div "INVOICE" at bounding box center [57, 73] width 27 height 10
click at [60, 68] on div "INVOICE" at bounding box center [57, 73] width 27 height 10
click at [60, 76] on link "INVOICE" at bounding box center [57, 73] width 27 height 8
select select "service"
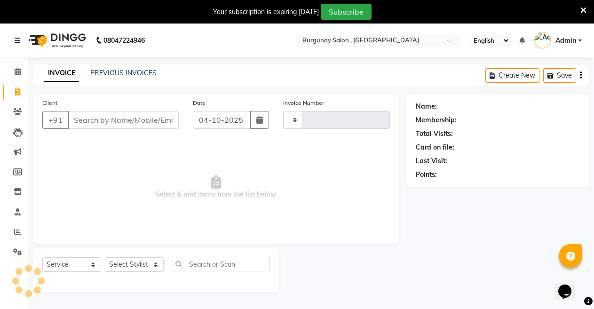
click at [60, 76] on main "INVOICE PREVIOUS INVOICES Create New Save Client +91 Date [DATE] Invoice Number…" at bounding box center [311, 185] width 566 height 242
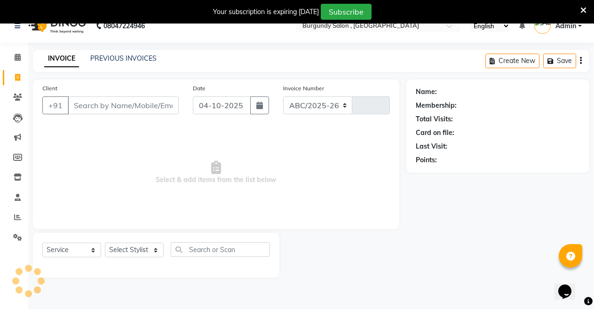
select select "5345"
type input "2058"
click at [116, 106] on input "Client" at bounding box center [123, 105] width 111 height 18
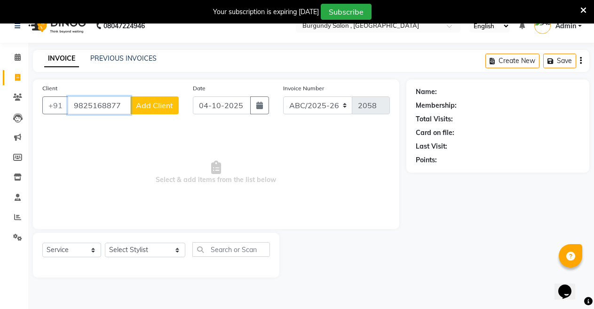
click at [124, 105] on input "9825168877" at bounding box center [99, 105] width 63 height 18
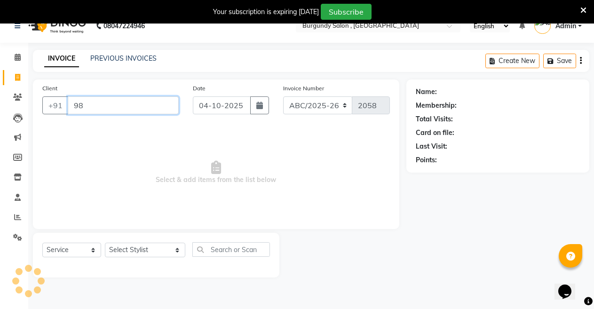
type input "9"
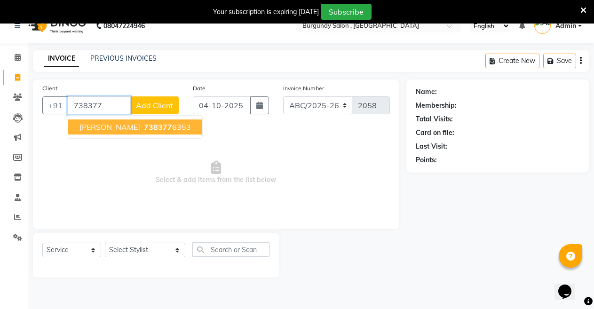
click at [144, 128] on span "738377" at bounding box center [158, 126] width 28 height 9
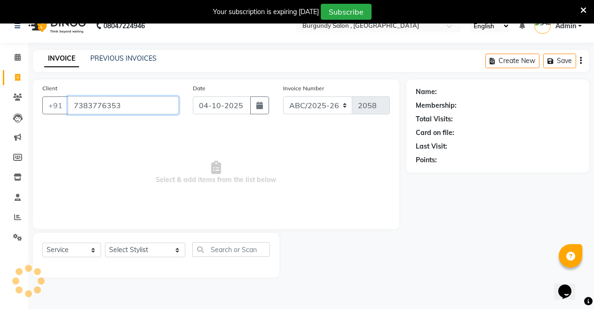
type input "7383776353"
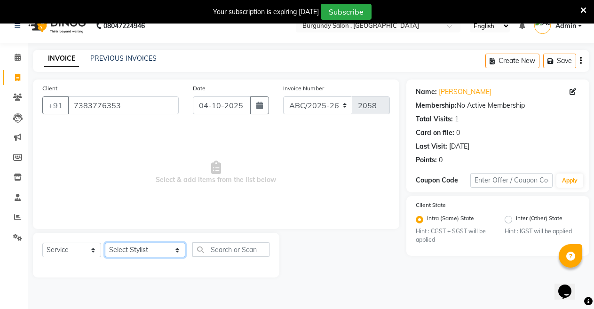
click at [153, 250] on select "Select Stylist ANIL [PERSON_NAME] [PERSON_NAME] DHON DAS DHON / [PERSON_NAME] […" at bounding box center [145, 250] width 80 height 15
select select "32568"
click at [105, 243] on select "Select Stylist ANIL [PERSON_NAME] [PERSON_NAME] DHON DAS DHON / [PERSON_NAME] […" at bounding box center [145, 250] width 80 height 15
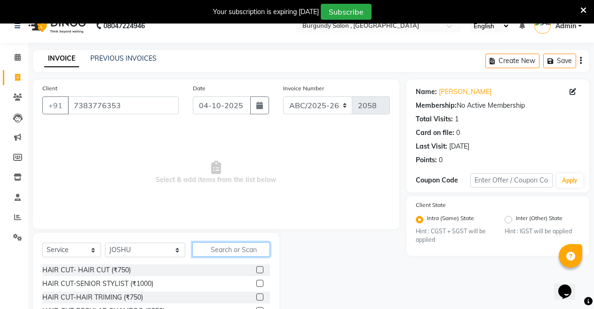
click at [215, 250] on input "text" at bounding box center [231, 249] width 78 height 15
type input "HAIR"
click at [256, 283] on label at bounding box center [259, 283] width 7 height 7
click at [256, 283] on input "checkbox" at bounding box center [259, 284] width 6 height 6
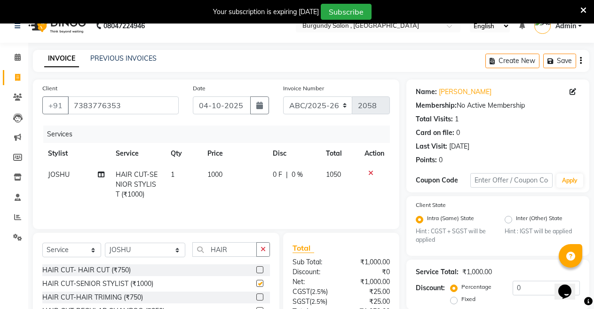
checkbox input "false"
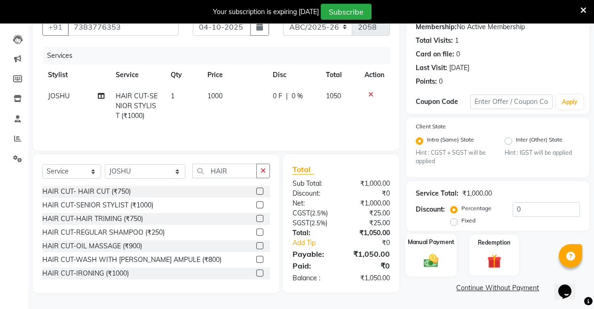
click at [444, 261] on div "Manual Payment" at bounding box center [430, 255] width 51 height 43
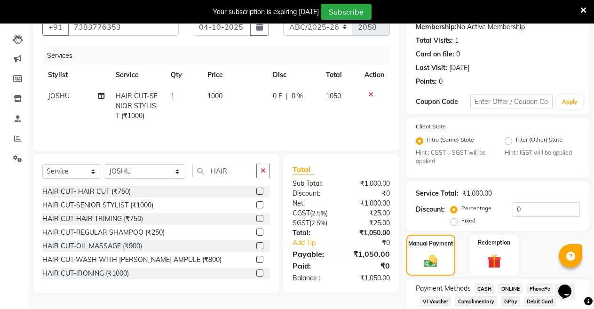
scroll to position [152, 0]
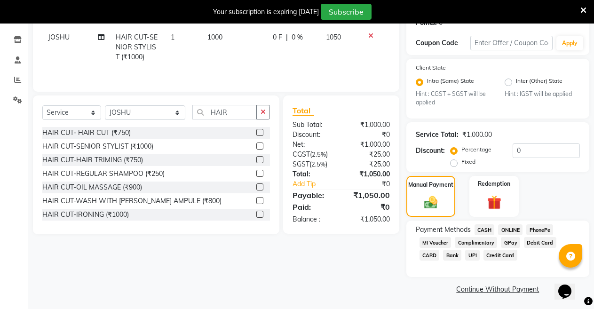
click at [491, 231] on span "CASH" at bounding box center [485, 229] width 20 height 11
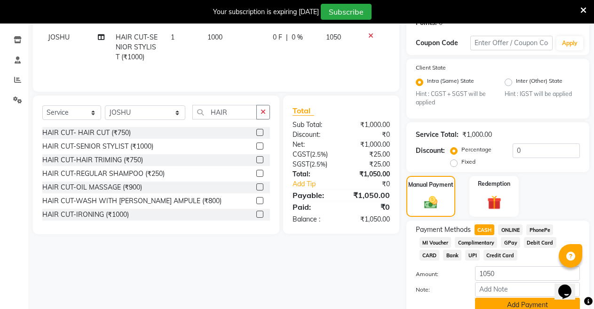
click at [545, 302] on button "Add Payment" at bounding box center [527, 305] width 105 height 15
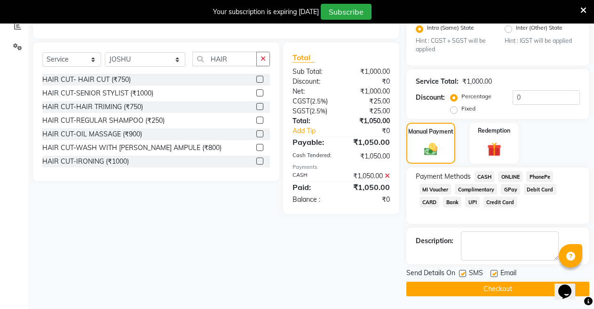
scroll to position [206, 0]
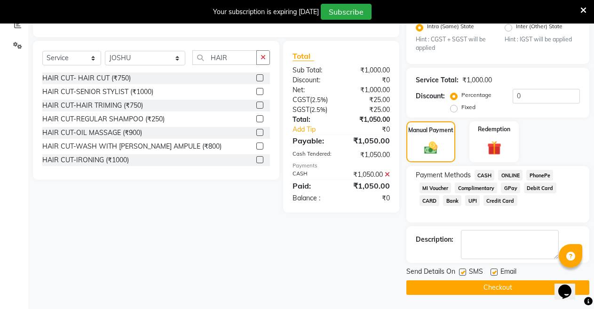
click at [460, 272] on label at bounding box center [462, 272] width 7 height 7
click at [460, 272] on input "checkbox" at bounding box center [462, 273] width 6 height 6
checkbox input "false"
click at [491, 271] on label at bounding box center [494, 272] width 7 height 7
click at [491, 271] on input "checkbox" at bounding box center [494, 273] width 6 height 6
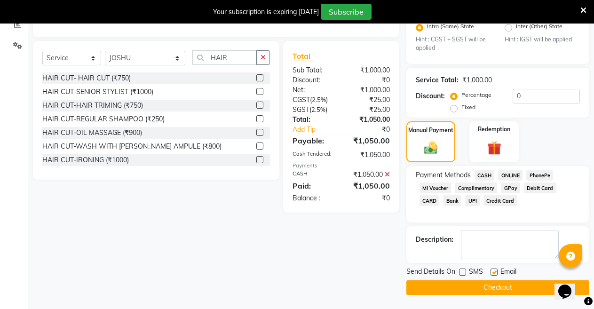
checkbox input "false"
click at [490, 287] on button "Checkout" at bounding box center [497, 287] width 183 height 15
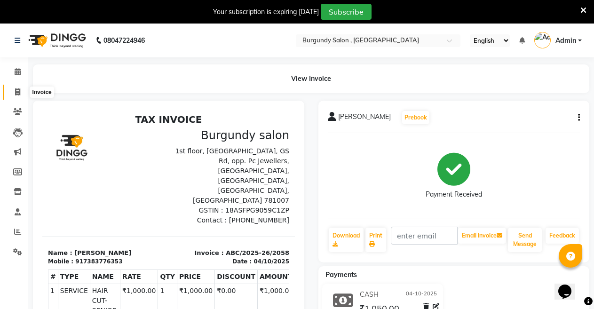
click at [22, 90] on span at bounding box center [17, 92] width 16 height 11
select select "service"
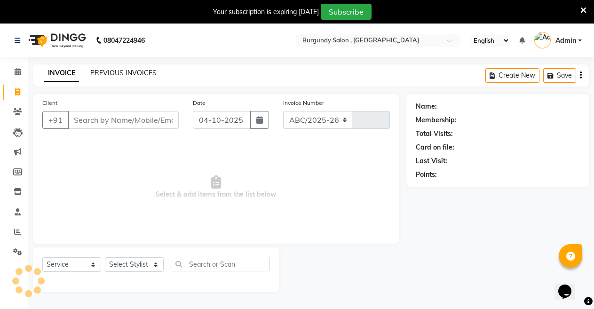
select select "5345"
type input "2059"
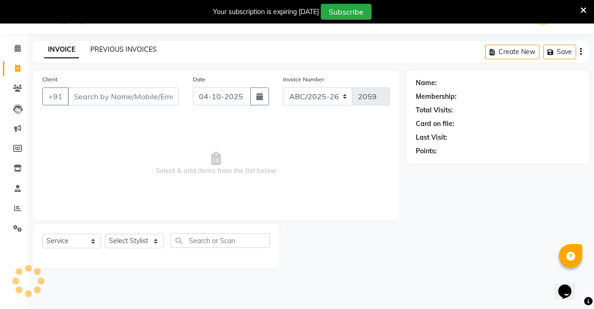
click at [151, 52] on link "PREVIOUS INVOICES" at bounding box center [123, 49] width 66 height 8
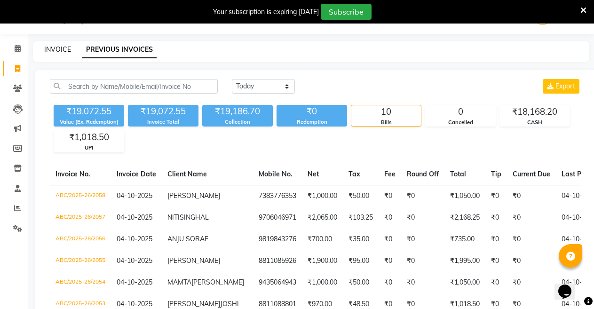
click at [54, 49] on link "INVOICE" at bounding box center [57, 49] width 27 height 8
select select "service"
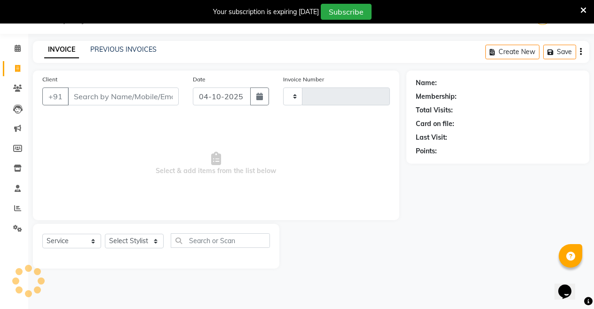
type input "2059"
select select "5345"
click at [305, 170] on span "Select & add items from the list below" at bounding box center [216, 164] width 348 height 94
click at [311, 142] on span "Select & add items from the list below" at bounding box center [216, 164] width 348 height 94
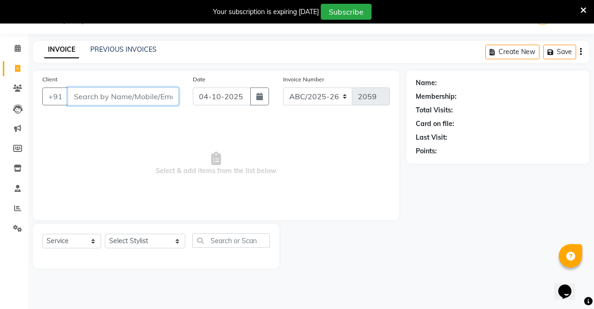
click at [100, 102] on input "Client" at bounding box center [123, 96] width 111 height 18
click at [123, 50] on link "PREVIOUS INVOICES" at bounding box center [123, 49] width 66 height 8
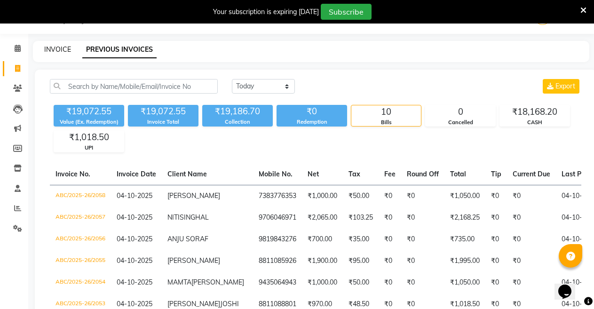
click at [53, 45] on link "INVOICE" at bounding box center [57, 49] width 27 height 8
select select "service"
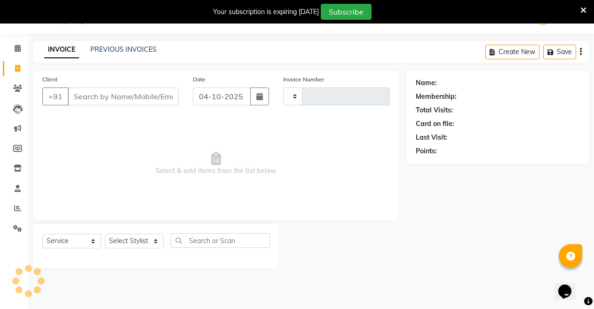
type input "2059"
select select "5345"
click at [89, 96] on input "Client" at bounding box center [123, 96] width 111 height 18
click at [17, 90] on icon at bounding box center [17, 88] width 9 height 7
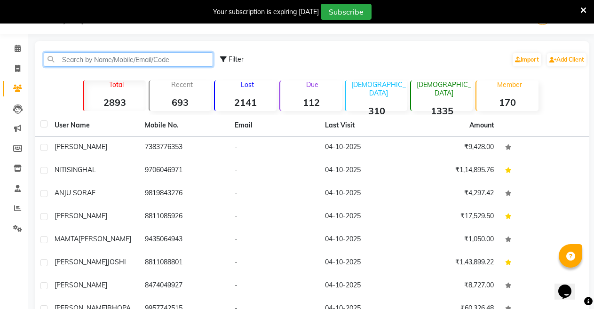
click at [140, 60] on input "text" at bounding box center [128, 59] width 169 height 15
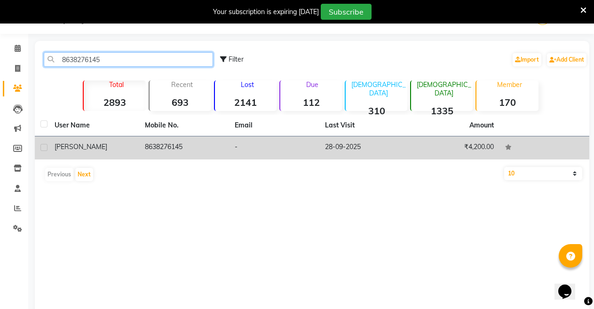
type input "8638276145"
click at [130, 142] on div "[PERSON_NAME]" at bounding box center [94, 147] width 79 height 10
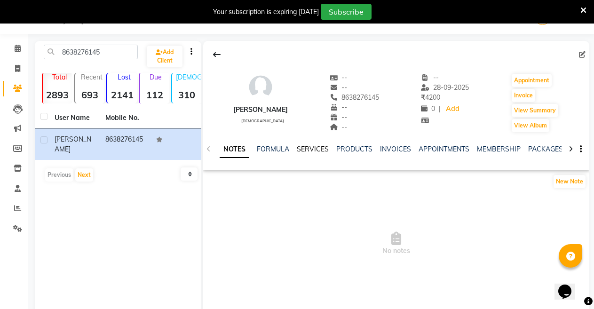
click at [321, 150] on link "SERVICES" at bounding box center [313, 149] width 32 height 8
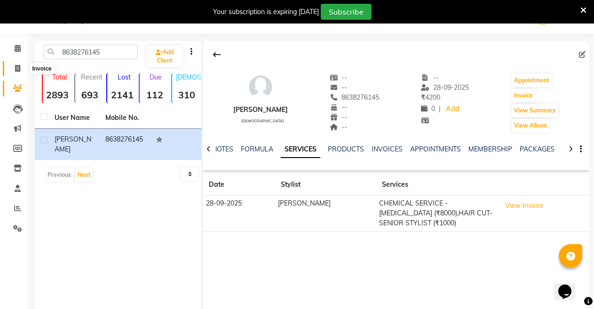
click at [17, 69] on icon at bounding box center [17, 68] width 5 height 7
select select "service"
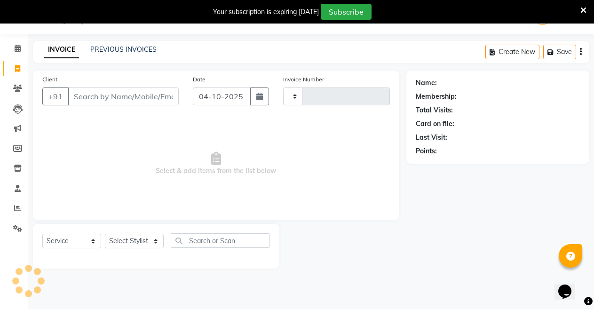
type input "2059"
select select "5345"
click at [95, 100] on input "Client" at bounding box center [123, 96] width 111 height 18
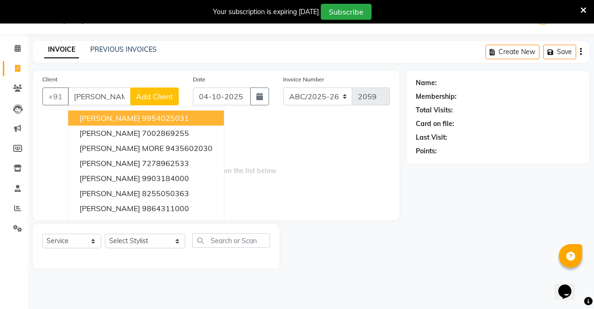
scroll to position [0, 2]
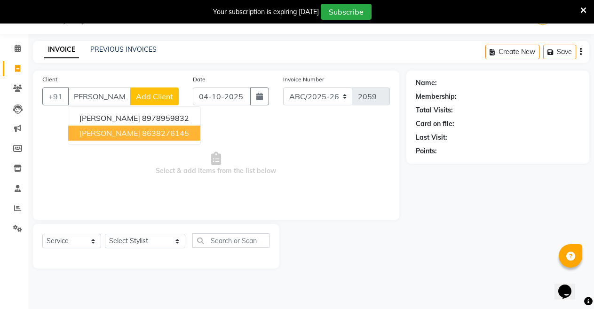
click at [113, 131] on span "[PERSON_NAME]" at bounding box center [109, 132] width 61 height 9
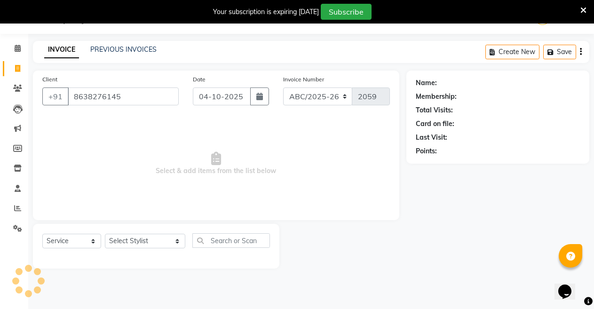
scroll to position [0, 0]
type input "8638276145"
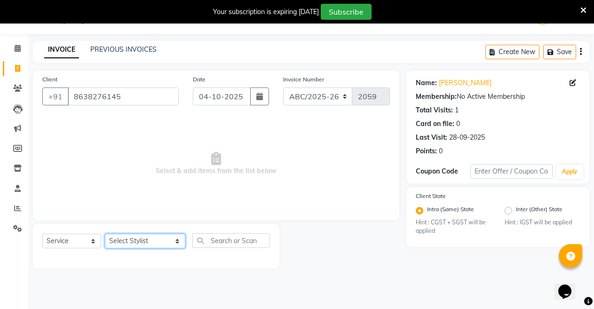
click at [120, 240] on select "Select Stylist ANIL [PERSON_NAME] [PERSON_NAME] DHON DAS DHON / [PERSON_NAME] […" at bounding box center [145, 241] width 80 height 15
select select "32584"
click at [105, 234] on select "Select Stylist ANIL [PERSON_NAME] [PERSON_NAME] DHON DAS DHON / [PERSON_NAME] […" at bounding box center [145, 241] width 80 height 15
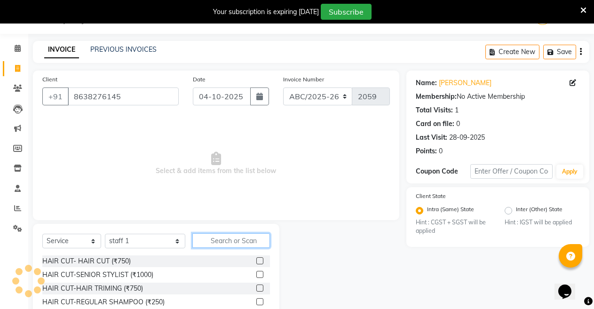
click at [210, 241] on input "text" at bounding box center [231, 240] width 78 height 15
type input "C"
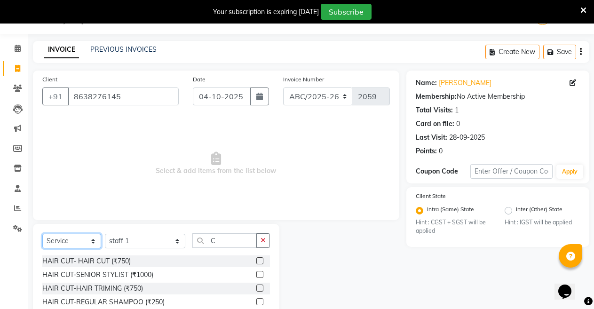
click at [78, 241] on select "Select Service Product Membership Package Voucher Prepaid Gift Card" at bounding box center [71, 241] width 59 height 15
select select "product"
click at [42, 234] on select "Select Service Product Membership Package Voucher Prepaid Gift Card" at bounding box center [71, 241] width 59 height 15
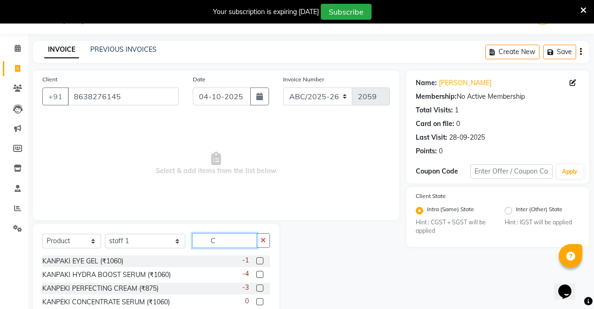
click at [212, 240] on input "C" at bounding box center [224, 240] width 65 height 15
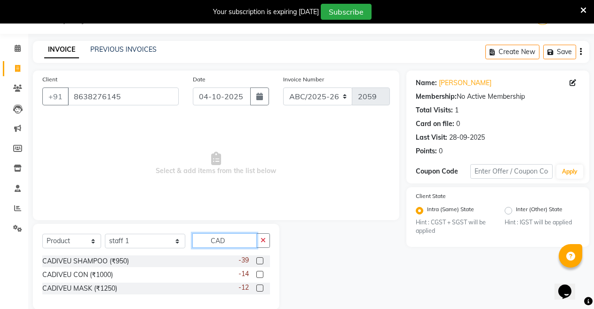
type input "CAD"
click at [256, 259] on label at bounding box center [259, 260] width 7 height 7
click at [256, 259] on input "checkbox" at bounding box center [259, 261] width 6 height 6
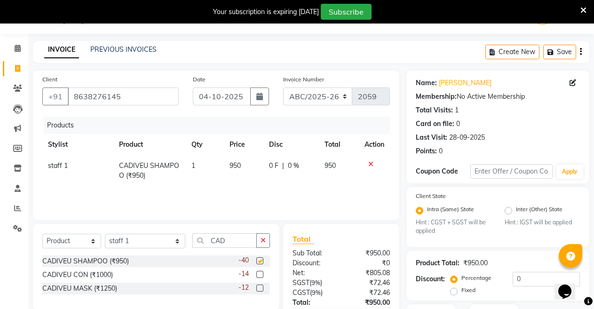
checkbox input "false"
click at [257, 273] on label at bounding box center [259, 274] width 7 height 7
click at [257, 273] on input "checkbox" at bounding box center [259, 275] width 6 height 6
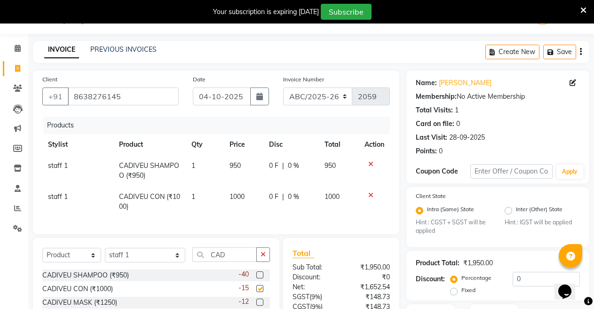
checkbox input "false"
click at [234, 163] on span "950" at bounding box center [235, 165] width 11 height 8
click at [234, 163] on td "950" at bounding box center [244, 170] width 40 height 31
select select "32584"
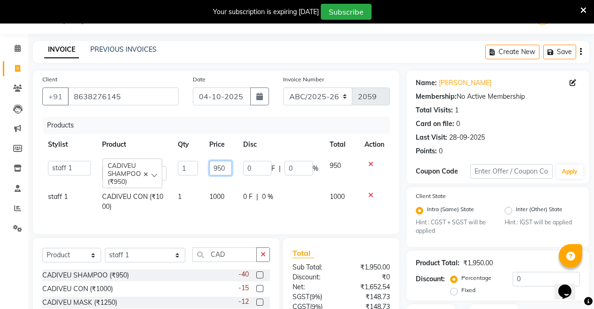
click at [223, 170] on input "950" at bounding box center [220, 168] width 23 height 15
type input "9"
type input "1350"
click at [252, 213] on tr "staff 1 CADIVEU CON (₹1000) 1 1000 0 F | 0 % 1000" at bounding box center [216, 201] width 348 height 31
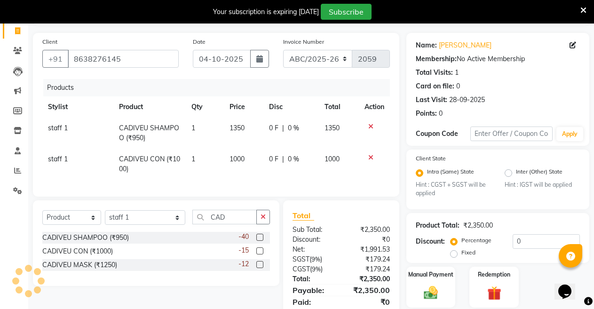
scroll to position [103, 0]
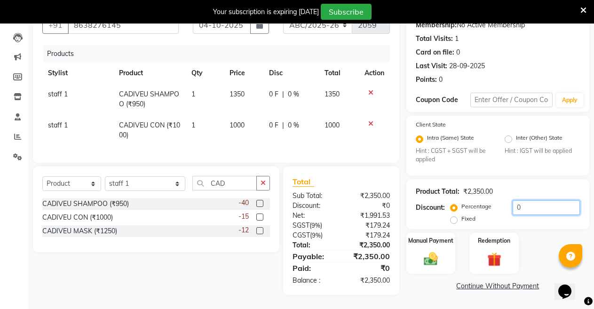
click at [513, 200] on input "0" at bounding box center [546, 207] width 67 height 15
click at [555, 205] on input "0" at bounding box center [546, 207] width 67 height 15
type input "5"
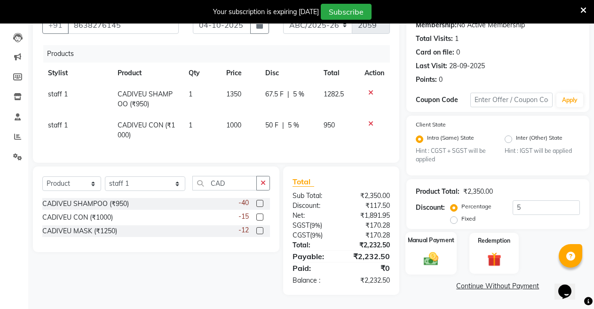
click at [434, 252] on img at bounding box center [431, 259] width 24 height 17
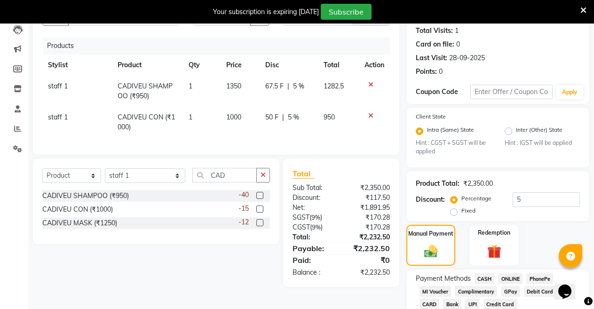
scroll to position [153, 0]
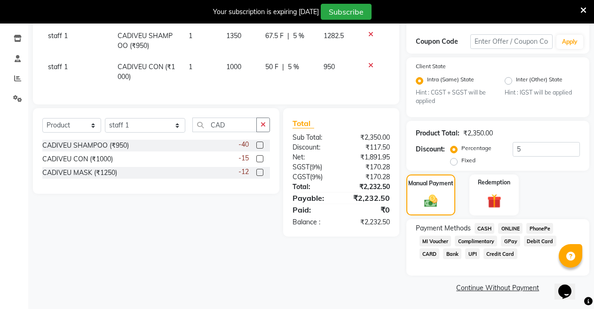
click at [473, 255] on span "UPI" at bounding box center [472, 253] width 15 height 11
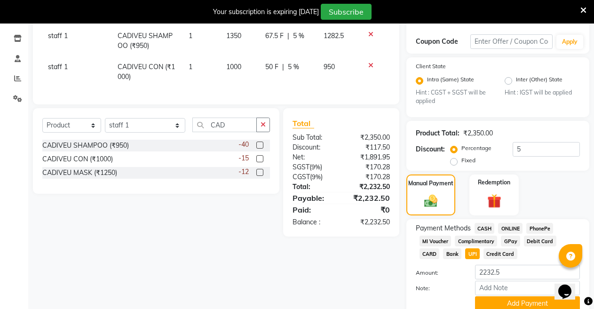
scroll to position [192, 0]
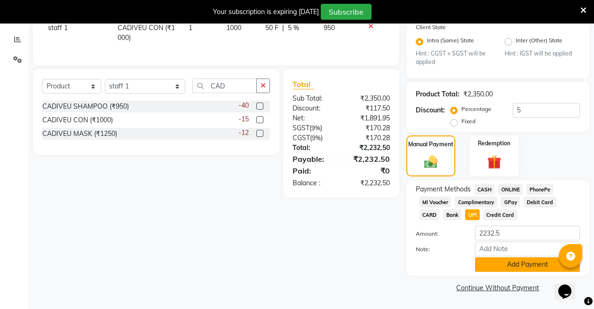
click at [523, 268] on button "Add Payment" at bounding box center [527, 264] width 105 height 15
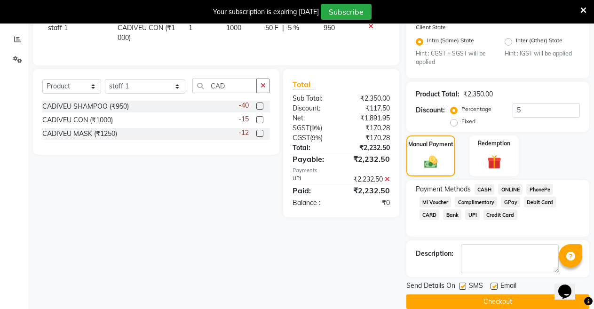
click at [461, 288] on label at bounding box center [462, 286] width 7 height 7
click at [461, 288] on input "checkbox" at bounding box center [462, 287] width 6 height 6
checkbox input "false"
click at [496, 286] on label at bounding box center [494, 286] width 7 height 7
click at [496, 286] on input "checkbox" at bounding box center [494, 287] width 6 height 6
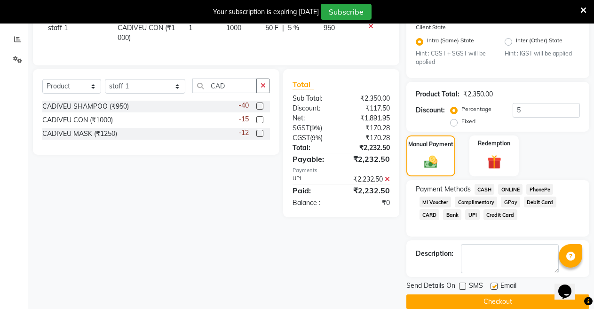
checkbox input "false"
click at [497, 300] on button "Checkout" at bounding box center [497, 301] width 183 height 15
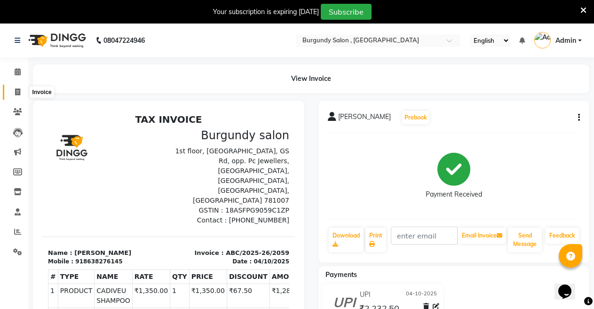
click at [20, 91] on icon at bounding box center [17, 91] width 5 height 7
select select "service"
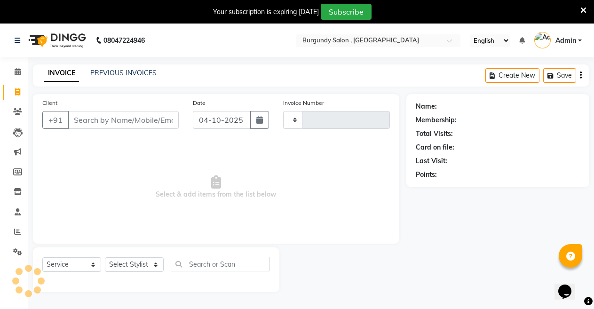
type input "2060"
select select "5345"
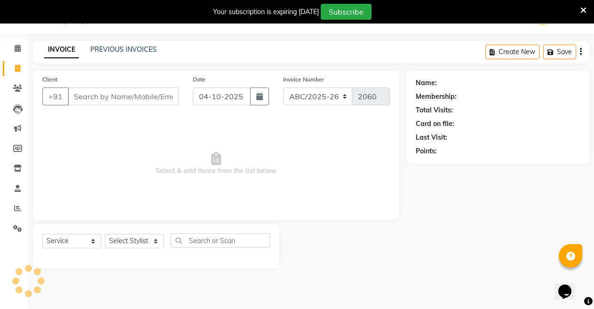
click at [94, 99] on input "Client" at bounding box center [123, 96] width 111 height 18
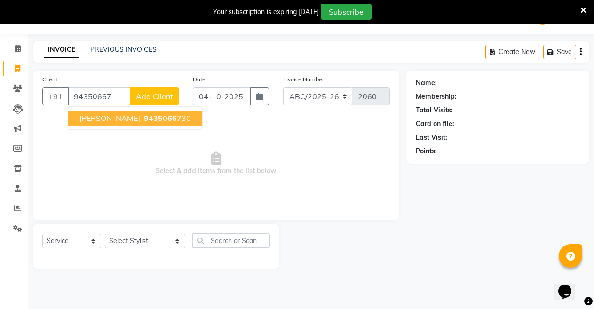
click at [105, 122] on span "[PERSON_NAME]" at bounding box center [109, 117] width 61 height 9
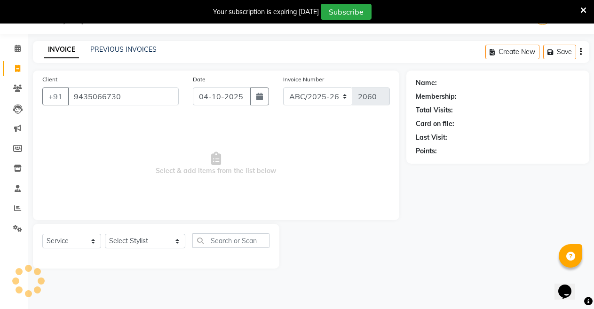
type input "9435066730"
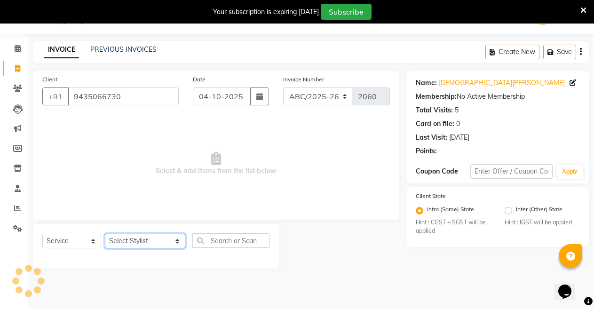
click at [138, 247] on select "Select Stylist ANIL [PERSON_NAME] [PERSON_NAME] DHON DAS DHON / [PERSON_NAME] […" at bounding box center [145, 241] width 80 height 15
select select "71248"
click at [105, 234] on select "Select Stylist ANIL [PERSON_NAME] [PERSON_NAME] DHON DAS DHON / [PERSON_NAME] […" at bounding box center [145, 241] width 80 height 15
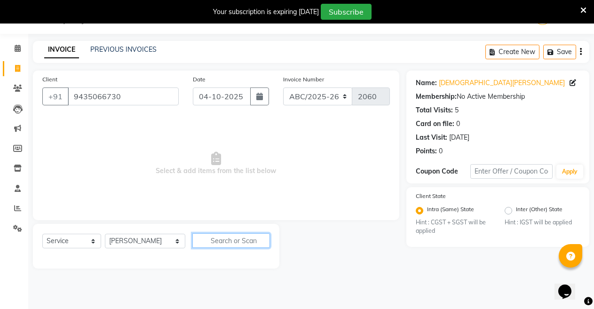
click at [245, 243] on input "text" at bounding box center [231, 240] width 78 height 15
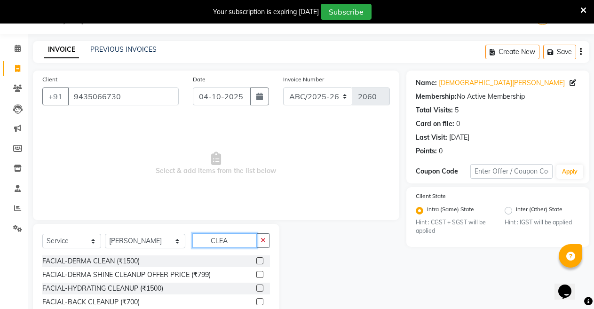
type input "CLEA"
click at [256, 261] on label at bounding box center [259, 260] width 7 height 7
click at [256, 261] on input "checkbox" at bounding box center [259, 261] width 6 height 6
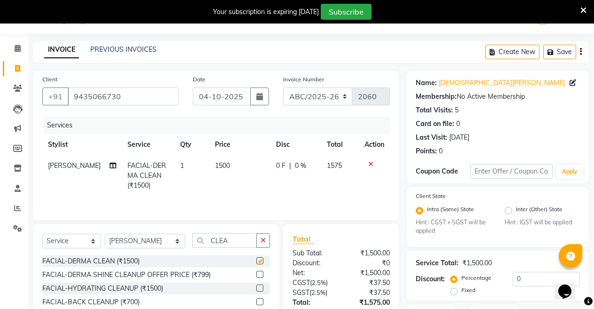
checkbox input "false"
click at [222, 247] on input "CLEA" at bounding box center [224, 240] width 65 height 15
type input "C"
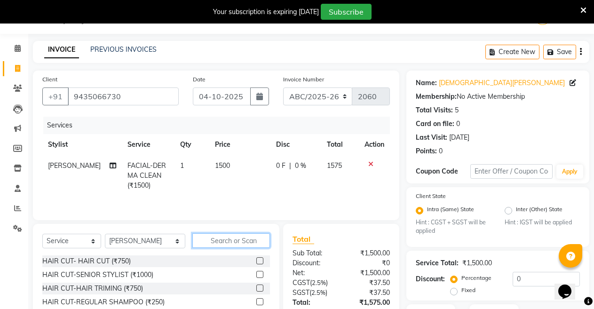
click at [216, 245] on input "text" at bounding box center [231, 240] width 78 height 15
type input "HALF"
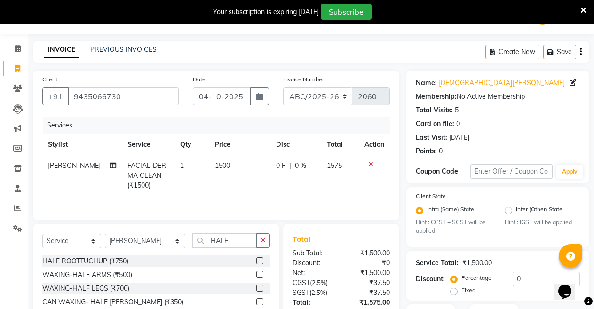
click at [256, 275] on label at bounding box center [259, 274] width 7 height 7
click at [256, 275] on input "checkbox" at bounding box center [259, 275] width 6 height 6
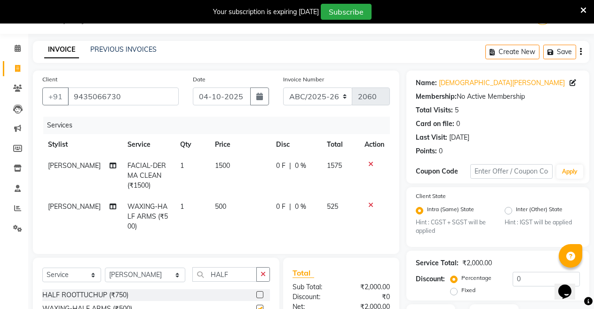
checkbox input "false"
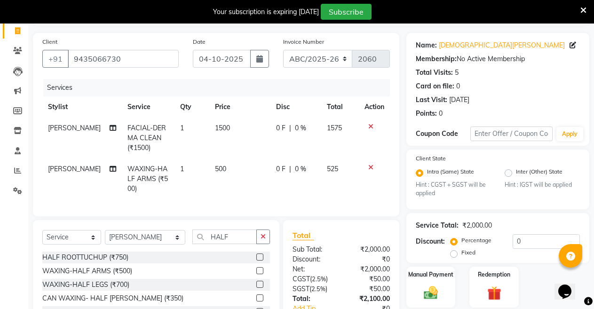
scroll to position [133, 0]
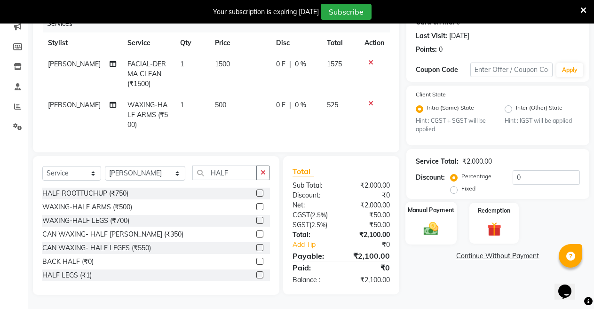
click at [432, 221] on img at bounding box center [431, 229] width 24 height 17
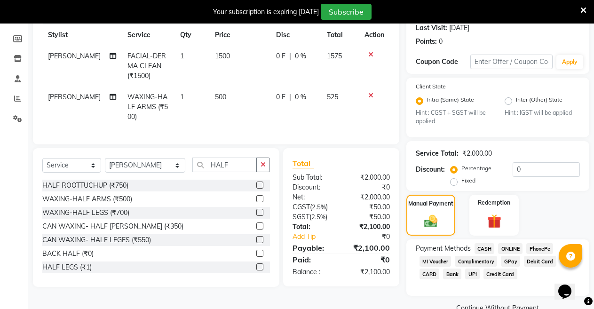
click at [473, 275] on span "UPI" at bounding box center [472, 274] width 15 height 11
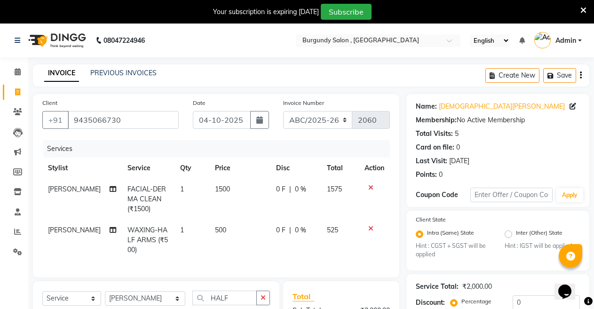
scroll to position [192, 0]
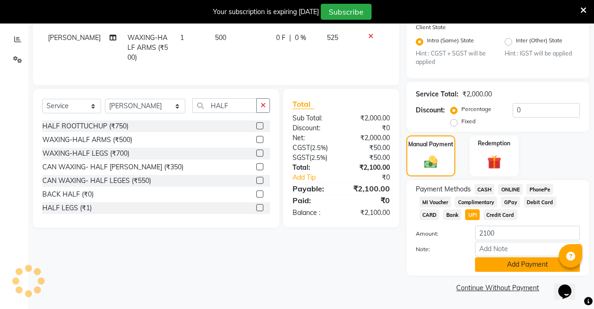
click at [510, 262] on button "Add Payment" at bounding box center [527, 264] width 105 height 15
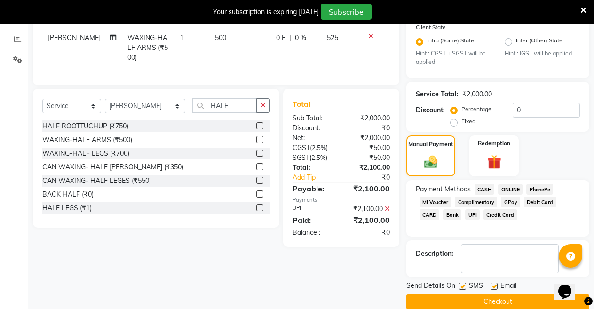
click at [462, 287] on label at bounding box center [462, 286] width 7 height 7
click at [462, 287] on input "checkbox" at bounding box center [462, 287] width 6 height 6
checkbox input "false"
click at [492, 287] on label at bounding box center [494, 286] width 7 height 7
click at [492, 287] on input "checkbox" at bounding box center [494, 287] width 6 height 6
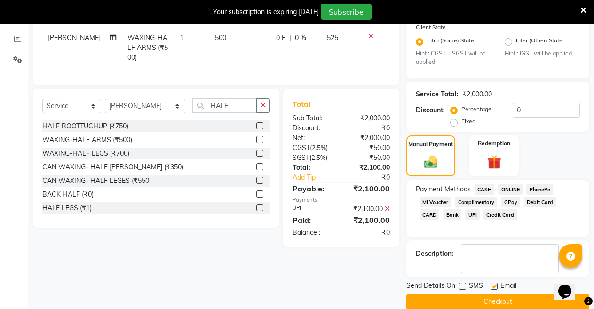
checkbox input "false"
click at [480, 301] on button "Checkout" at bounding box center [497, 301] width 183 height 15
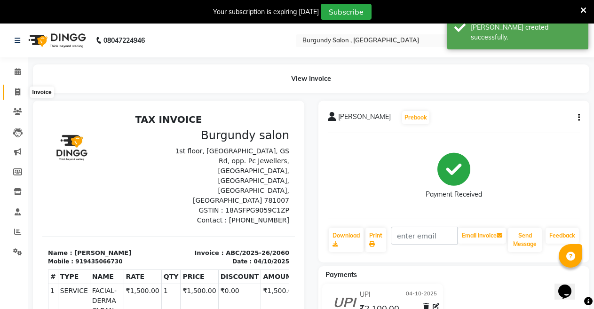
click at [16, 91] on icon at bounding box center [17, 91] width 5 height 7
select select "service"
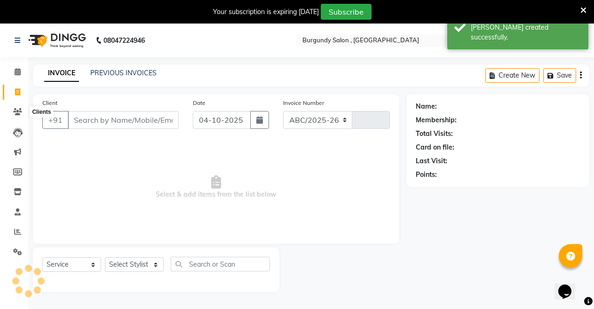
scroll to position [24, 0]
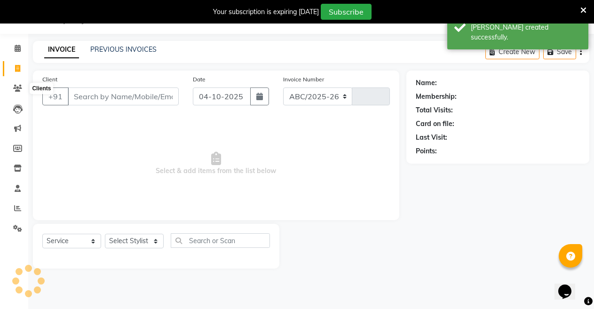
select select "5345"
type input "2061"
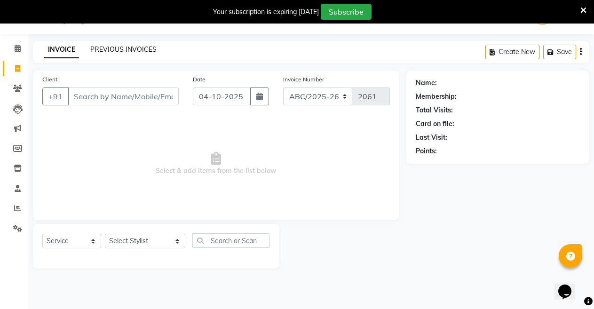
click at [142, 49] on link "PREVIOUS INVOICES" at bounding box center [123, 49] width 66 height 8
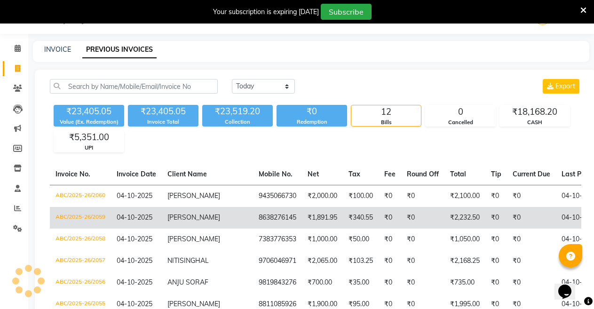
click at [401, 229] on td "₹0" at bounding box center [422, 218] width 43 height 22
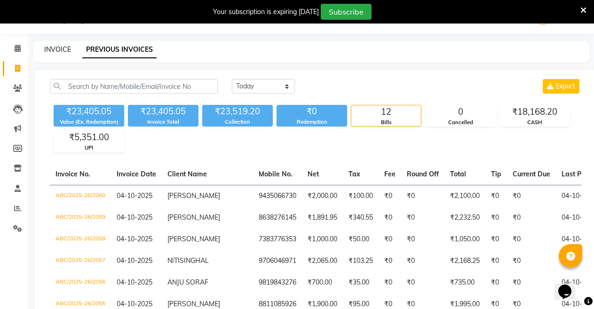
click at [54, 50] on link "INVOICE" at bounding box center [57, 49] width 27 height 8
select select "service"
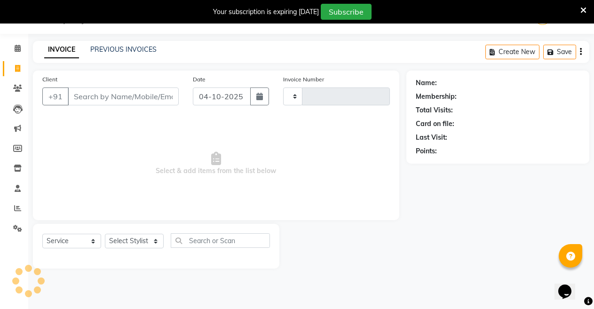
type input "2061"
click at [107, 92] on input "Client" at bounding box center [123, 96] width 111 height 18
select select "5345"
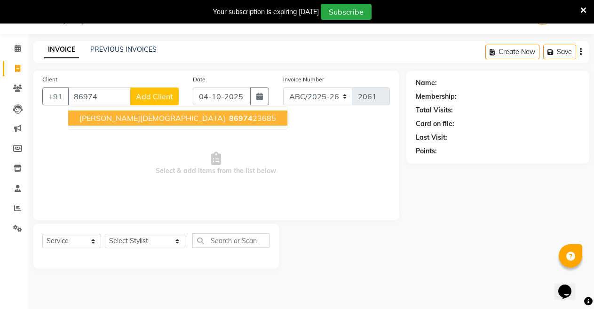
click at [229, 122] on span "86974" at bounding box center [241, 117] width 24 height 9
type input "8697423685"
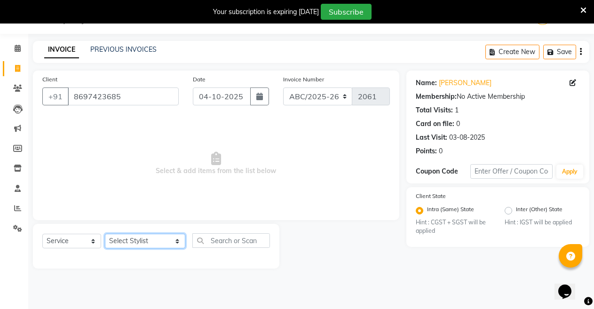
click at [140, 239] on select "Select Stylist ANIL [PERSON_NAME] [PERSON_NAME] DHON DAS DHON / [PERSON_NAME] […" at bounding box center [145, 241] width 80 height 15
select select "80179"
click at [105, 234] on select "Select Stylist ANIL [PERSON_NAME] [PERSON_NAME] DHON DAS DHON / [PERSON_NAME] […" at bounding box center [145, 241] width 80 height 15
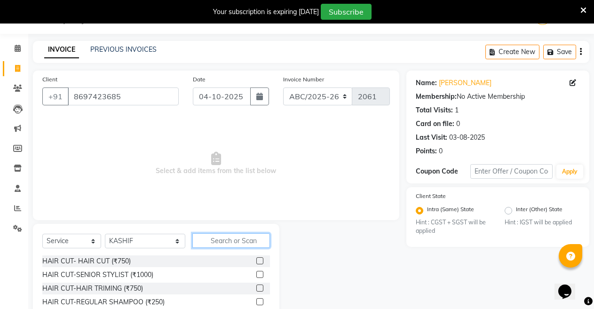
click at [205, 240] on input "text" at bounding box center [231, 240] width 78 height 15
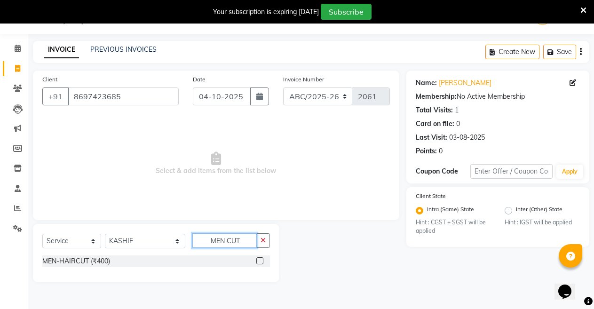
type input "MEN CUT"
click at [261, 260] on label at bounding box center [259, 260] width 7 height 7
click at [261, 260] on input "checkbox" at bounding box center [259, 261] width 6 height 6
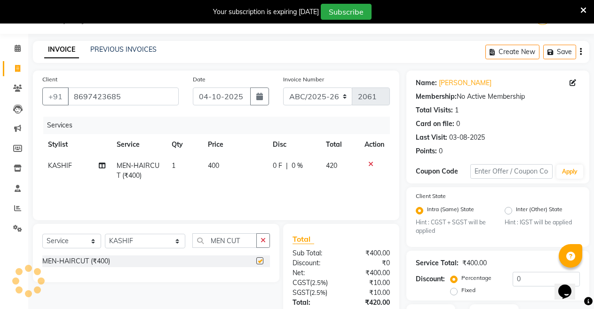
checkbox input "false"
click at [212, 166] on span "400" at bounding box center [213, 165] width 11 height 8
select select "80179"
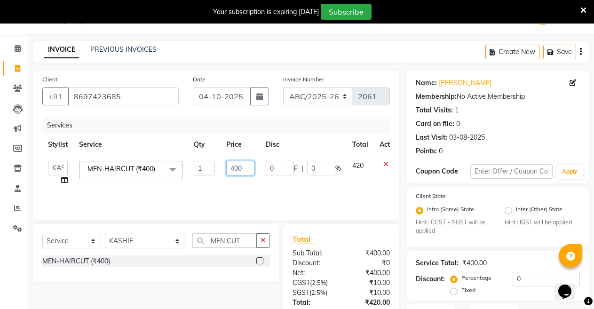
click at [234, 170] on input "400" at bounding box center [240, 168] width 28 height 15
type input "500"
click at [238, 184] on td "500" at bounding box center [241, 173] width 40 height 36
select select "80179"
click at [144, 246] on select "Select Stylist ANIL [PERSON_NAME] [PERSON_NAME] DHON DAS DHON / [PERSON_NAME] […" at bounding box center [145, 241] width 80 height 15
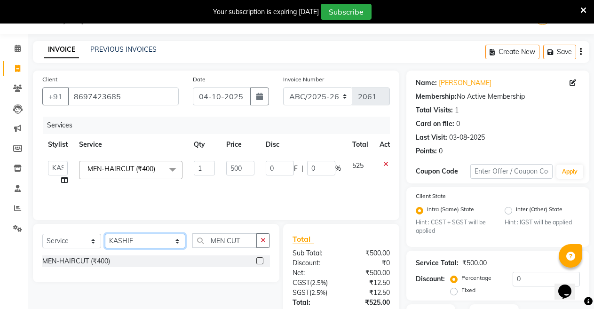
select select "47575"
click at [105, 234] on select "Select Stylist ANIL [PERSON_NAME] [PERSON_NAME] DHON DAS DHON / [PERSON_NAME] […" at bounding box center [145, 241] width 80 height 15
click at [224, 239] on input "MEN CUT" at bounding box center [224, 240] width 65 height 15
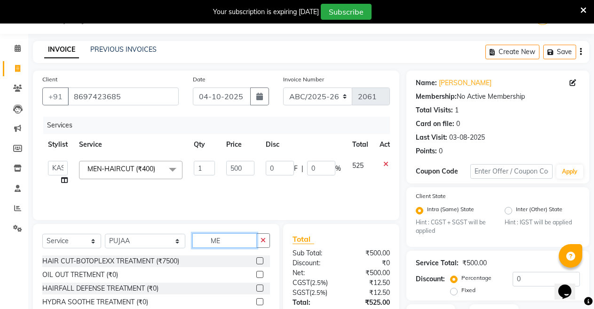
type input "M"
type input "C"
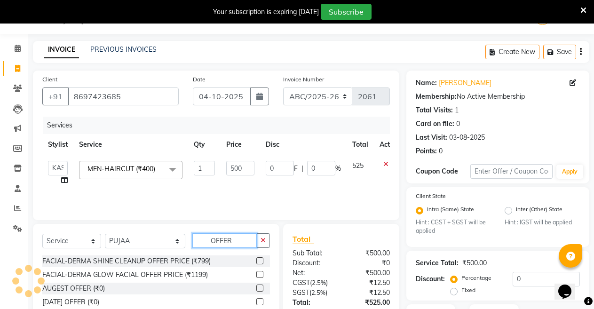
type input "OFFER"
click at [256, 304] on label at bounding box center [259, 301] width 7 height 7
click at [256, 304] on input "checkbox" at bounding box center [259, 302] width 6 height 6
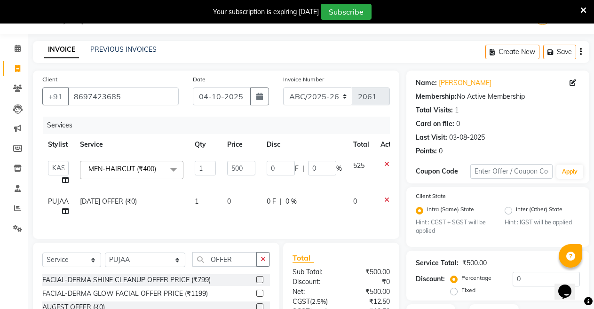
checkbox input "false"
click at [234, 201] on td "0" at bounding box center [242, 206] width 40 height 31
select select "47575"
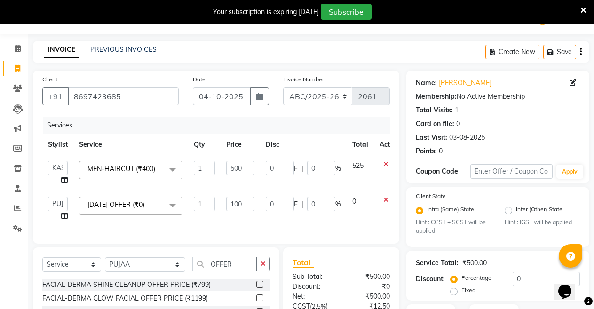
type input "1000"
click at [317, 173] on input "0" at bounding box center [321, 168] width 28 height 15
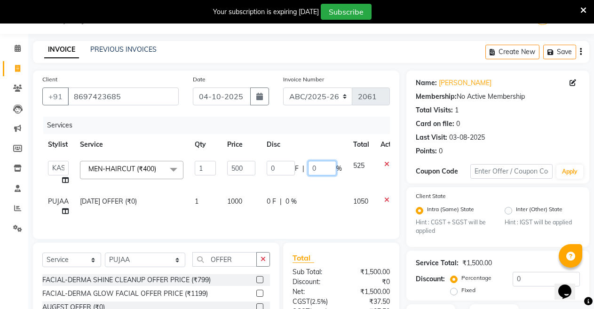
click at [317, 171] on input "0" at bounding box center [322, 168] width 28 height 15
type input "20"
click at [318, 182] on td "0 F | 20 %" at bounding box center [304, 173] width 87 height 36
select select "80179"
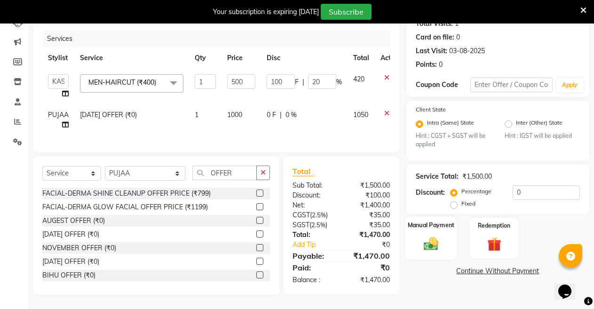
click at [428, 227] on div "Manual Payment" at bounding box center [430, 238] width 51 height 43
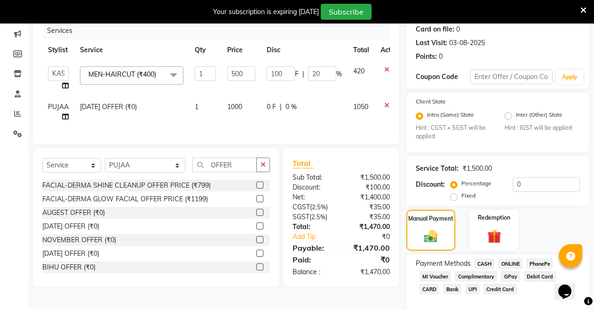
click at [472, 286] on span "UPI" at bounding box center [472, 289] width 15 height 11
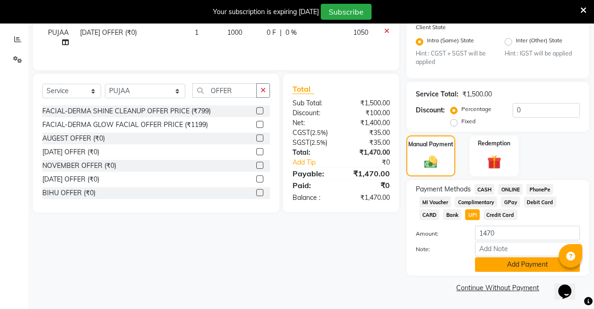
click at [506, 263] on button "Add Payment" at bounding box center [527, 264] width 105 height 15
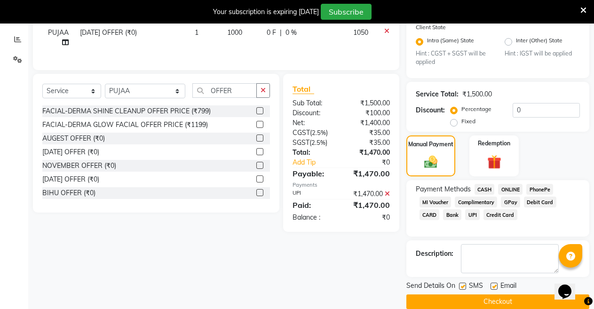
click at [463, 300] on button "Checkout" at bounding box center [497, 301] width 183 height 15
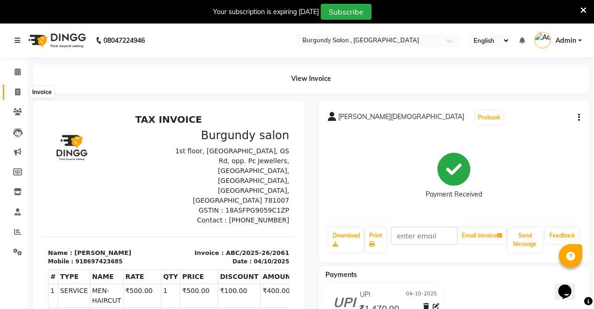
click at [16, 89] on icon at bounding box center [17, 91] width 5 height 7
select select "service"
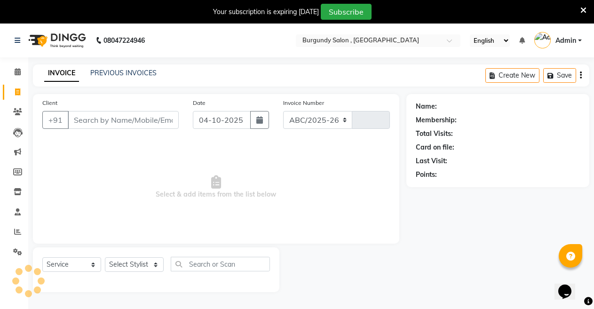
scroll to position [24, 0]
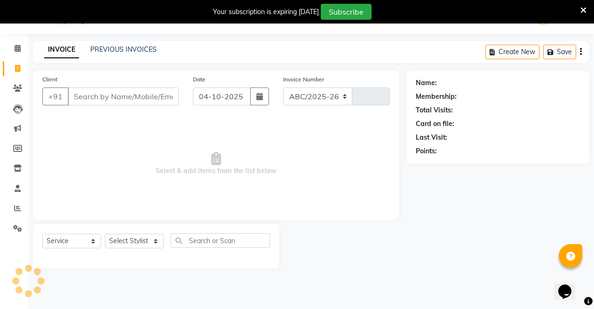
select select "5345"
type input "2062"
click at [146, 50] on link "PREVIOUS INVOICES" at bounding box center [123, 49] width 66 height 8
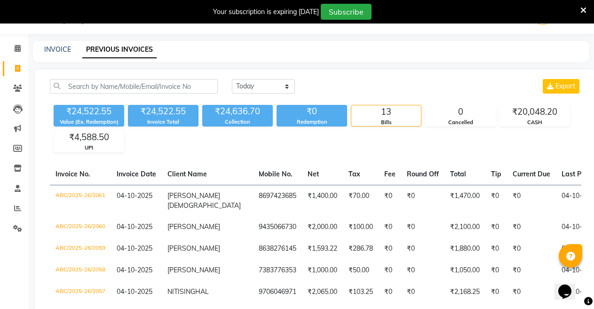
click at [51, 54] on div "INVOICE" at bounding box center [57, 50] width 27 height 10
click at [52, 52] on link "INVOICE" at bounding box center [57, 49] width 27 height 8
select select "service"
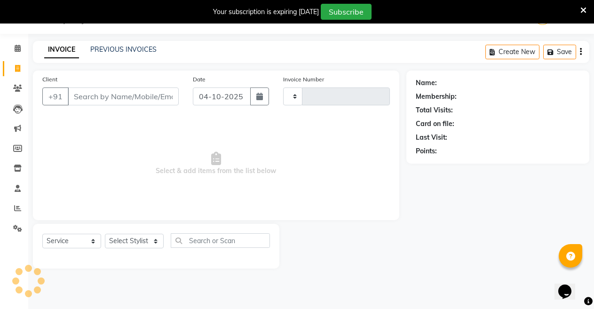
type input "2062"
select select "5345"
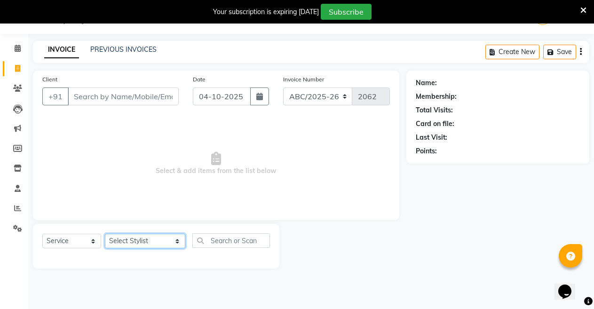
click at [155, 246] on select "Select Stylist ANIL [PERSON_NAME] [PERSON_NAME] DHON DAS DHON / [PERSON_NAME] […" at bounding box center [145, 241] width 80 height 15
select select "32568"
click at [105, 234] on select "Select Stylist ANIL [PERSON_NAME] [PERSON_NAME] DHON DAS DHON / [PERSON_NAME] […" at bounding box center [145, 241] width 80 height 15
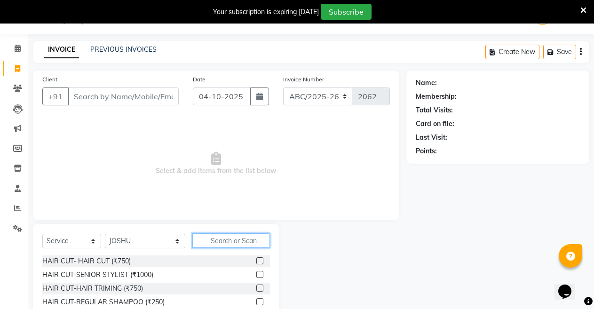
click at [205, 239] on input "text" at bounding box center [231, 240] width 78 height 15
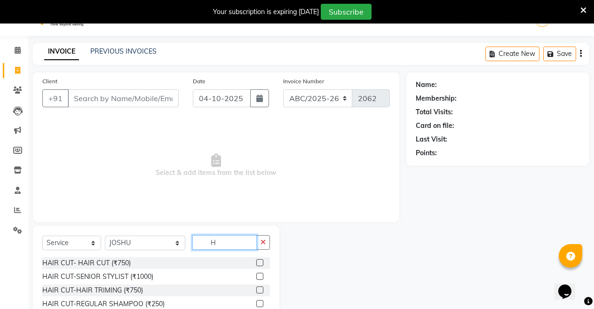
scroll to position [16, 0]
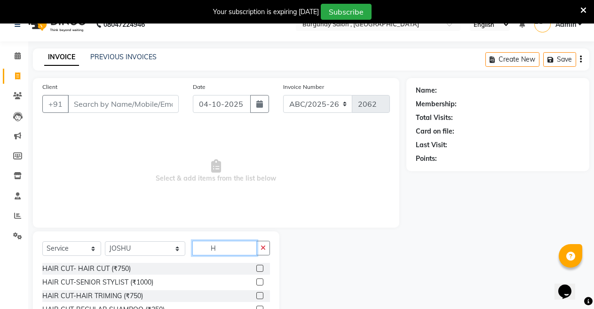
type input "H"
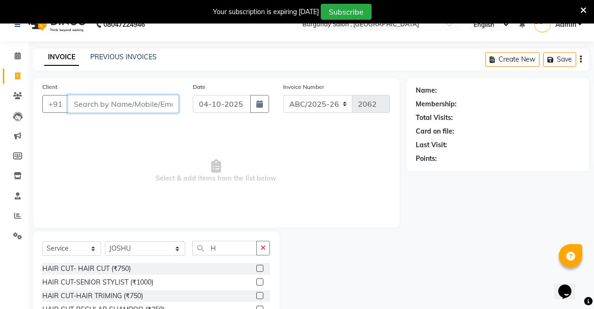
click at [81, 98] on input "Client" at bounding box center [123, 104] width 111 height 18
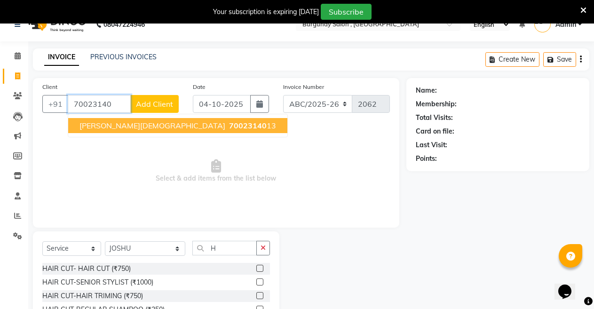
click at [229, 125] on span "70023140" at bounding box center [248, 125] width 38 height 9
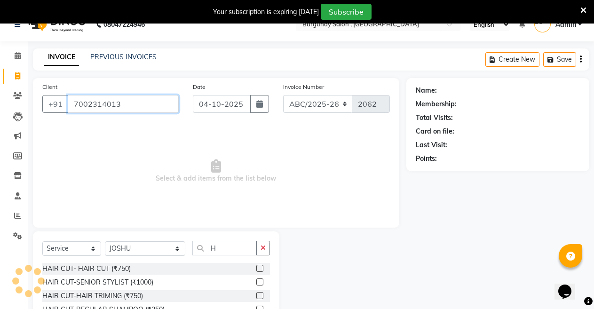
type input "7002314013"
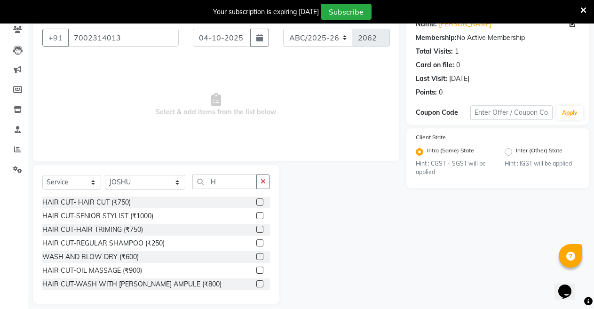
scroll to position [91, 0]
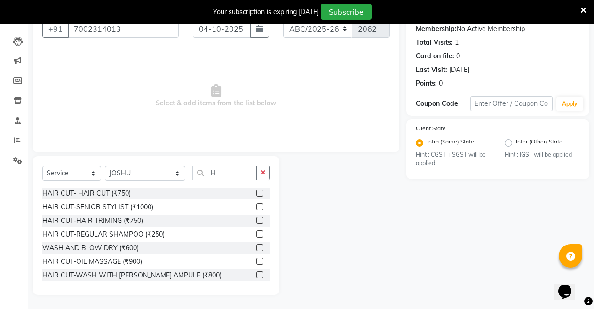
click at [256, 193] on label at bounding box center [259, 193] width 7 height 7
click at [256, 193] on input "checkbox" at bounding box center [259, 193] width 6 height 6
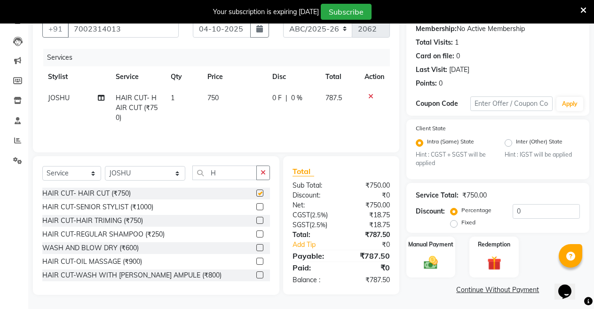
checkbox input "false"
click at [296, 97] on span "0 %" at bounding box center [296, 98] width 11 height 10
select select "32568"
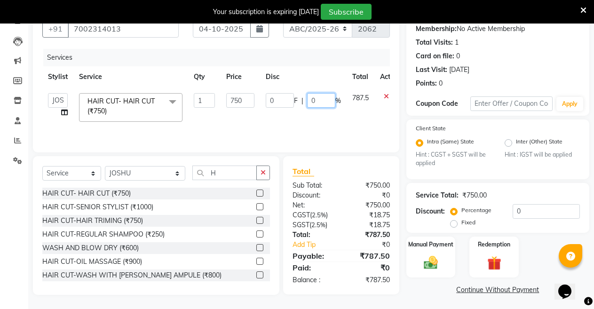
click at [318, 98] on input "0" at bounding box center [321, 100] width 28 height 15
type input "20"
click at [420, 294] on link "Continue Without Payment" at bounding box center [497, 290] width 179 height 10
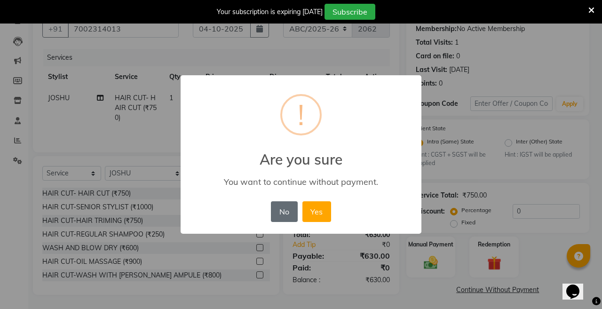
click at [289, 213] on button "No" at bounding box center [284, 211] width 26 height 21
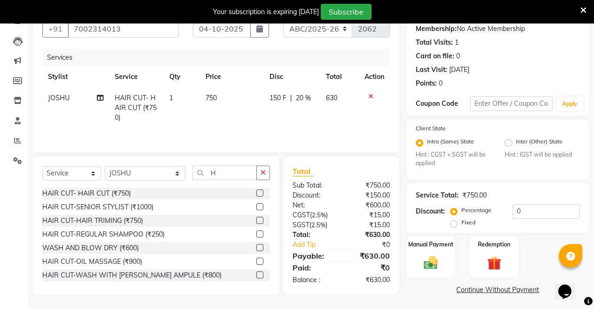
scroll to position [93, 0]
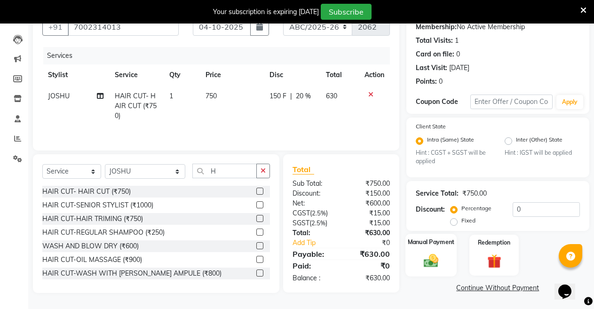
click at [431, 257] on img at bounding box center [431, 261] width 24 height 17
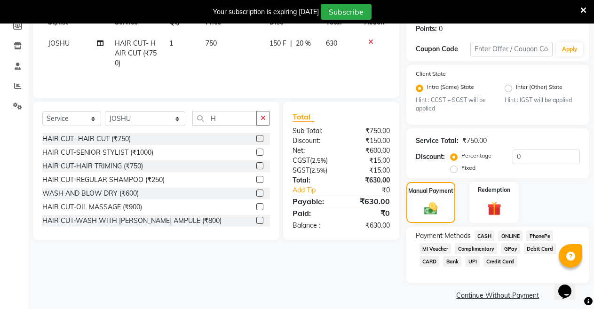
scroll to position [153, 0]
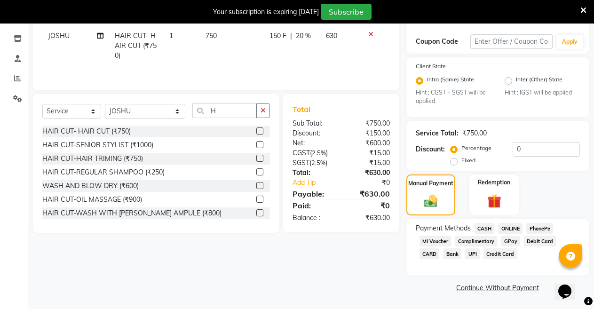
click at [473, 253] on span "UPI" at bounding box center [472, 253] width 15 height 11
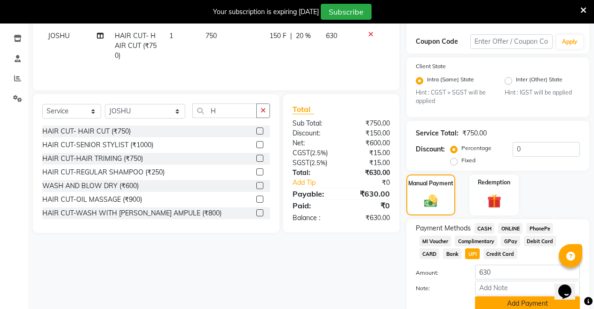
click at [507, 300] on button "Add Payment" at bounding box center [527, 303] width 105 height 15
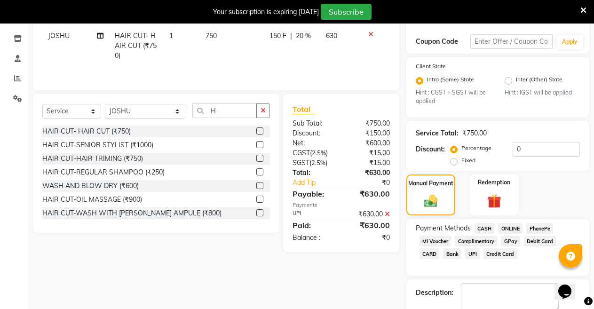
click at [475, 253] on span "UPI" at bounding box center [472, 253] width 15 height 11
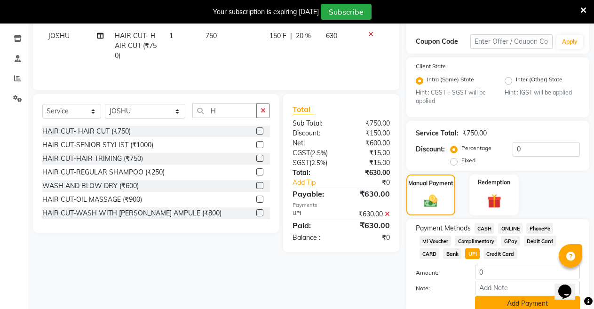
click at [521, 303] on button "Add Payment" at bounding box center [527, 303] width 105 height 15
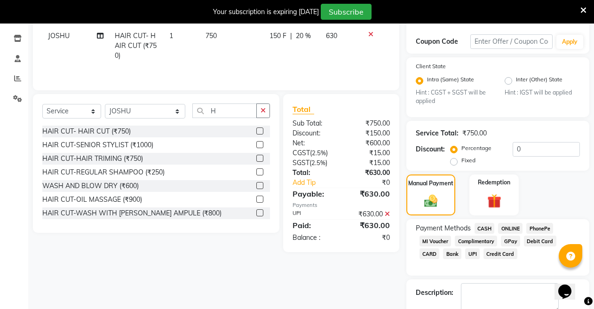
scroll to position [206, 0]
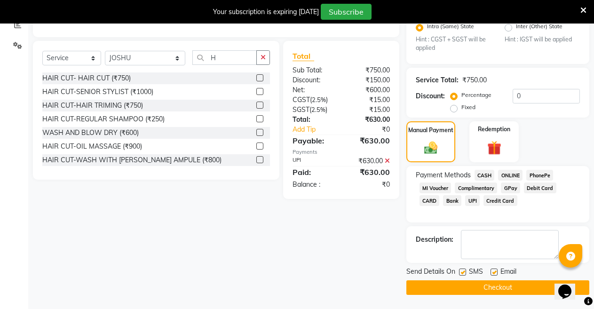
click at [462, 276] on label at bounding box center [462, 272] width 7 height 7
click at [462, 276] on input "checkbox" at bounding box center [462, 273] width 6 height 6
checkbox input "false"
click at [492, 275] on label at bounding box center [494, 272] width 7 height 7
click at [492, 275] on input "checkbox" at bounding box center [494, 273] width 6 height 6
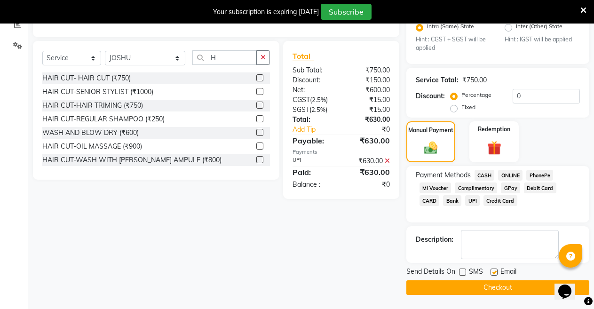
checkbox input "false"
click at [487, 280] on button "Checkout" at bounding box center [497, 287] width 183 height 15
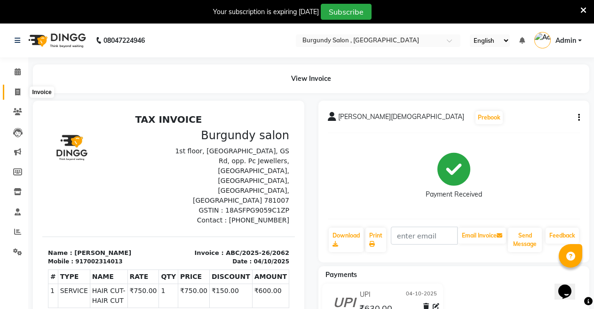
click at [16, 92] on icon at bounding box center [17, 91] width 5 height 7
select select "service"
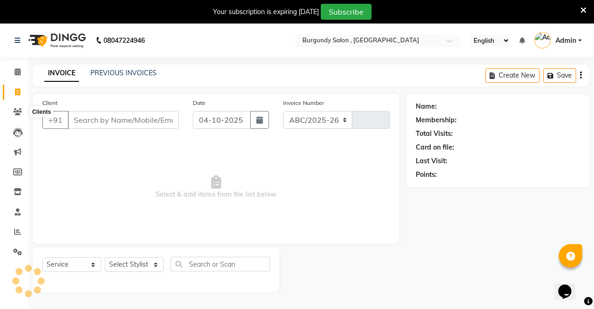
scroll to position [24, 0]
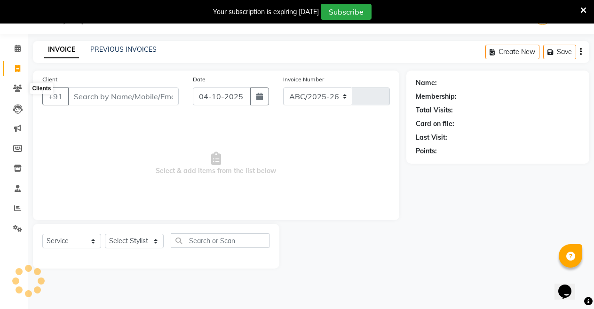
select select "5345"
type input "2063"
click at [104, 54] on div "PREVIOUS INVOICES" at bounding box center [123, 50] width 66 height 10
click at [114, 53] on link "PREVIOUS INVOICES" at bounding box center [123, 49] width 66 height 8
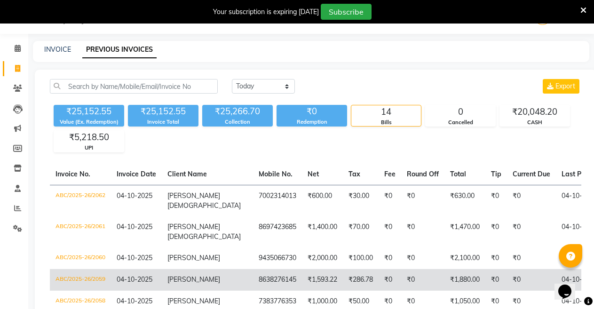
click at [177, 276] on span "[PERSON_NAME]" at bounding box center [193, 279] width 53 height 8
